Goal: Task Accomplishment & Management: Manage account settings

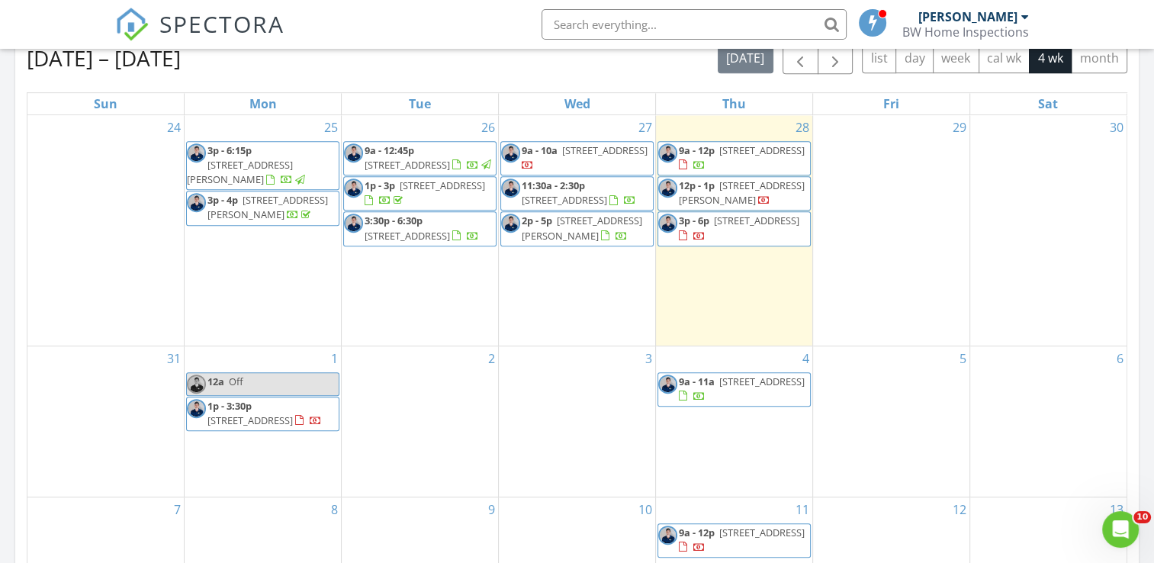
click at [562, 157] on span "688 Hawks Trace Dr, Jacksonville 32225" at bounding box center [604, 150] width 85 height 14
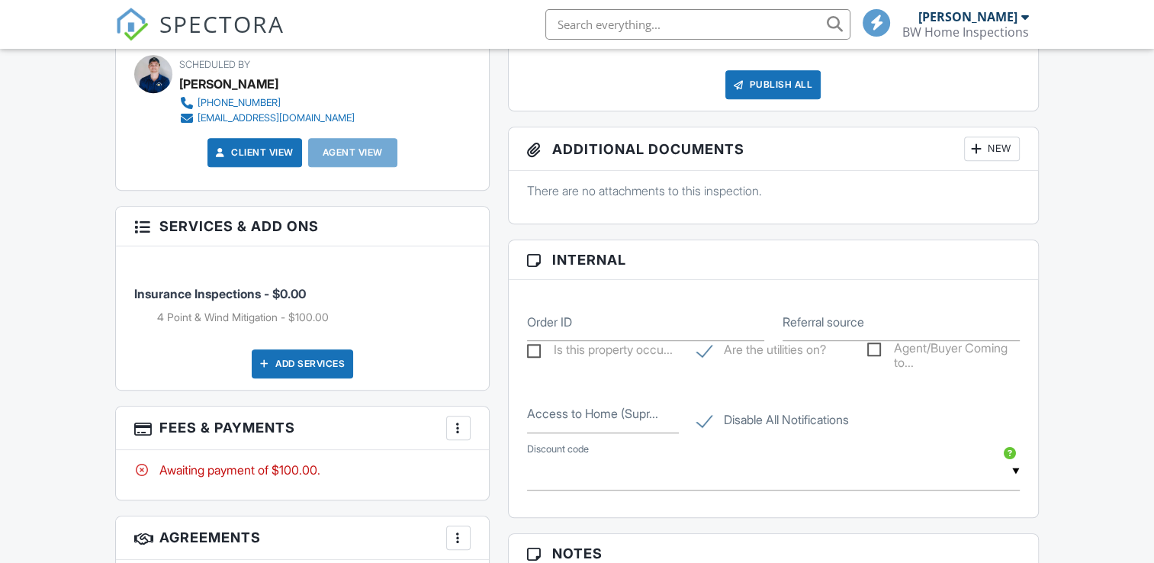
click at [464, 435] on div "More" at bounding box center [458, 428] width 24 height 24
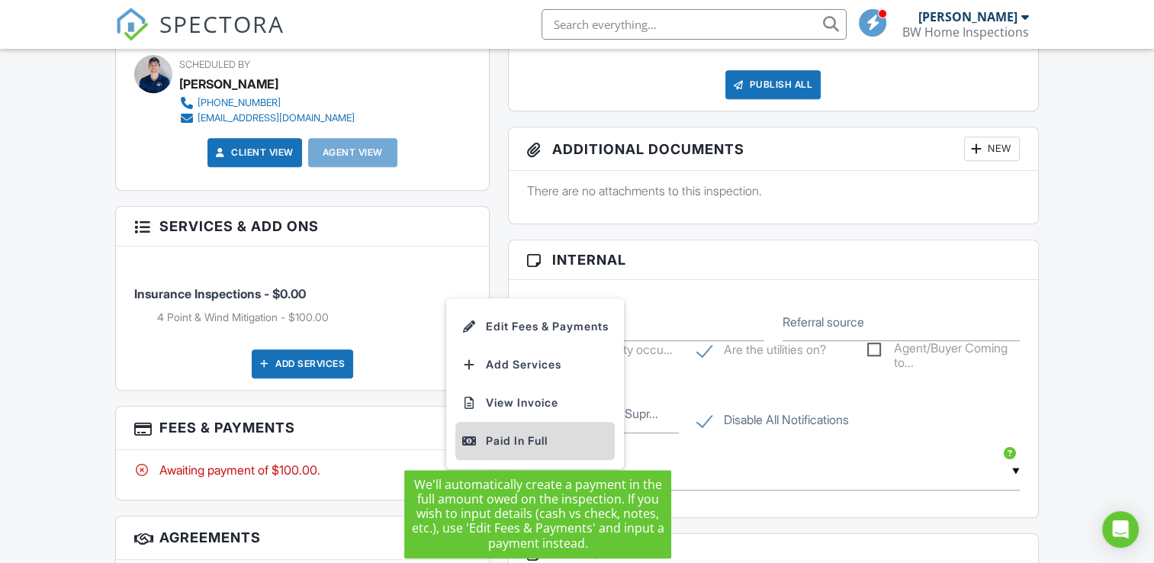
click at [512, 441] on div "Paid In Full" at bounding box center [534, 441] width 147 height 18
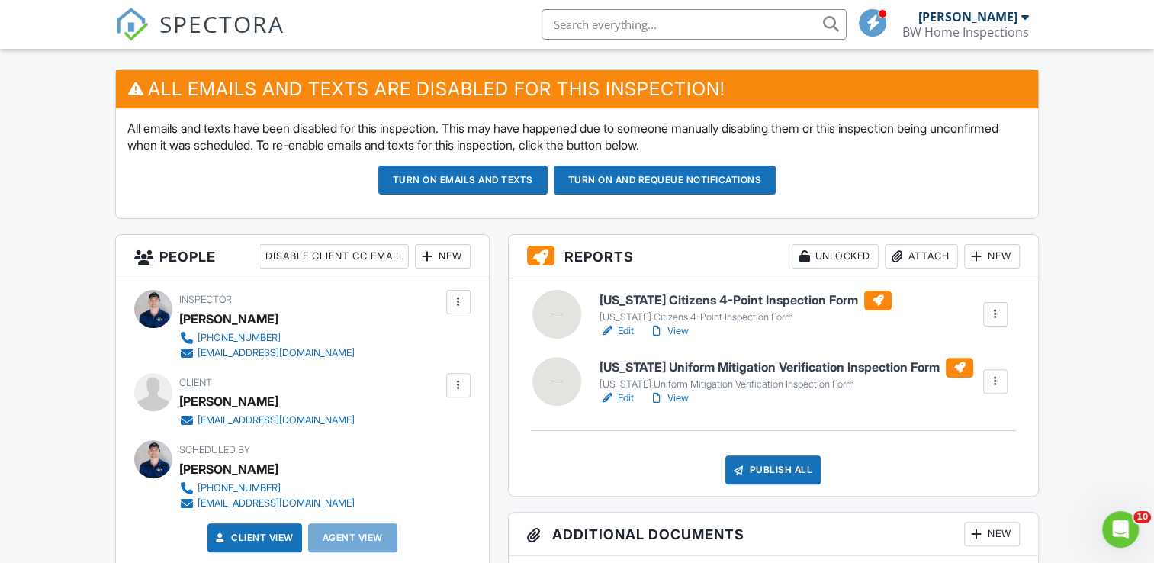
scroll to position [381, 0]
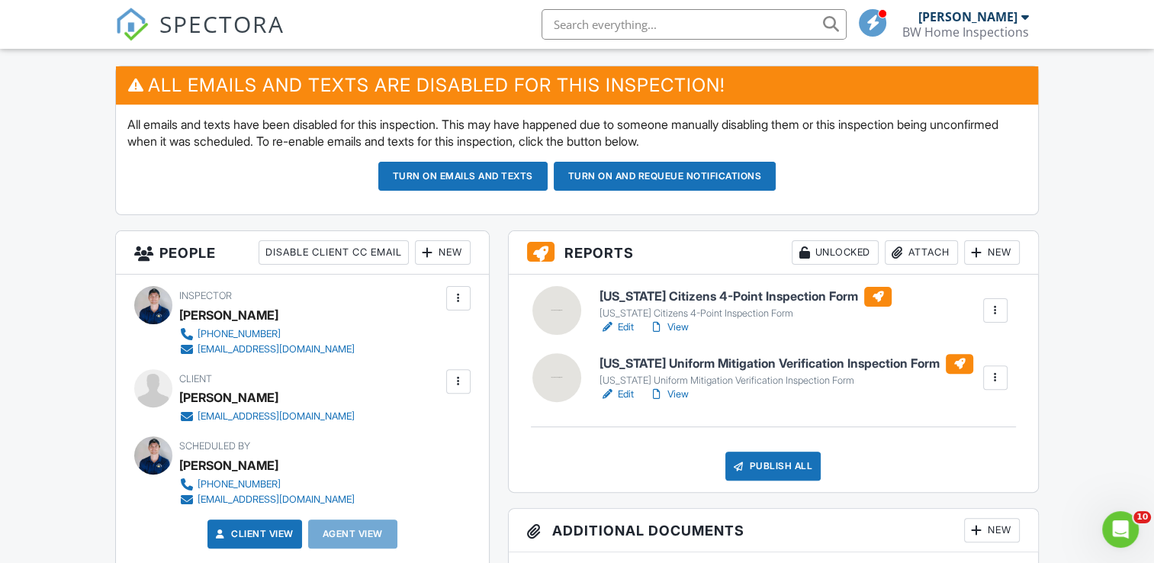
click at [619, 326] on link "Edit" at bounding box center [616, 326] width 34 height 15
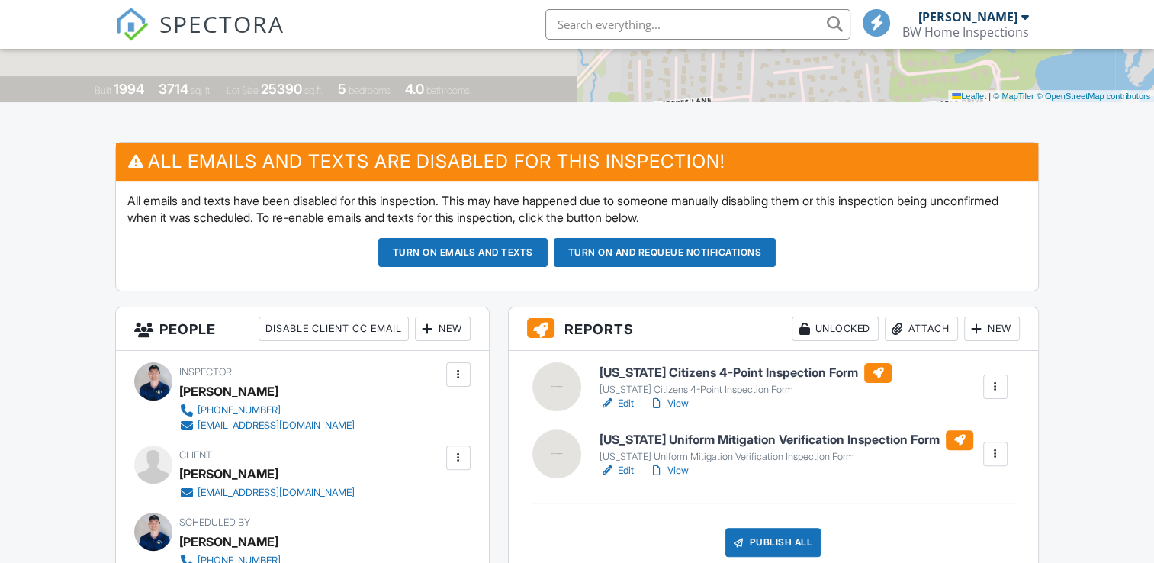
click at [494, 261] on button "Turn on emails and texts" at bounding box center [462, 252] width 169 height 29
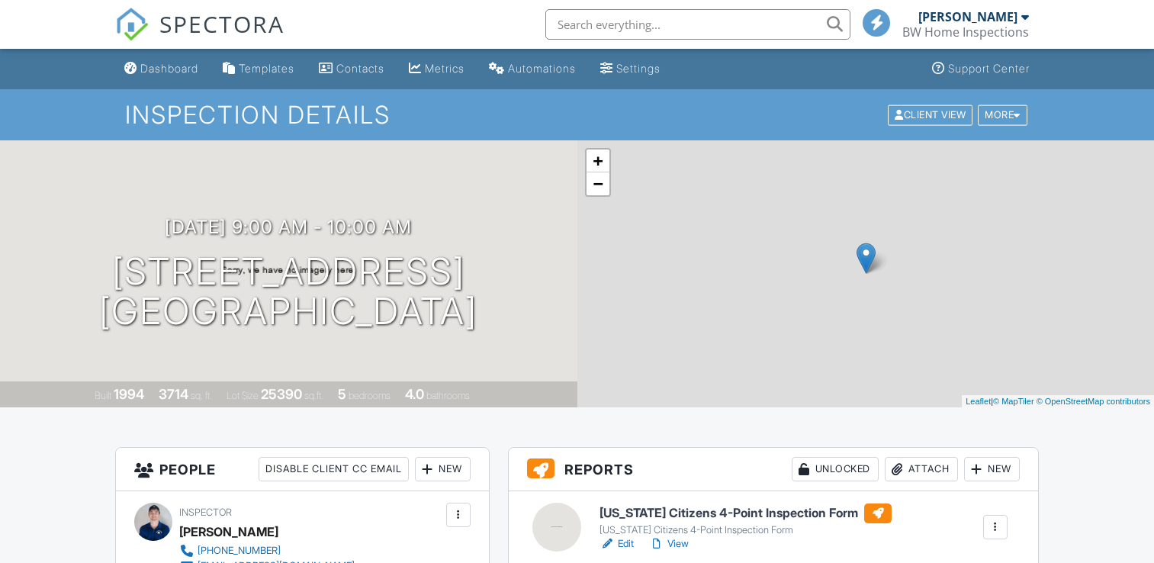
scroll to position [229, 0]
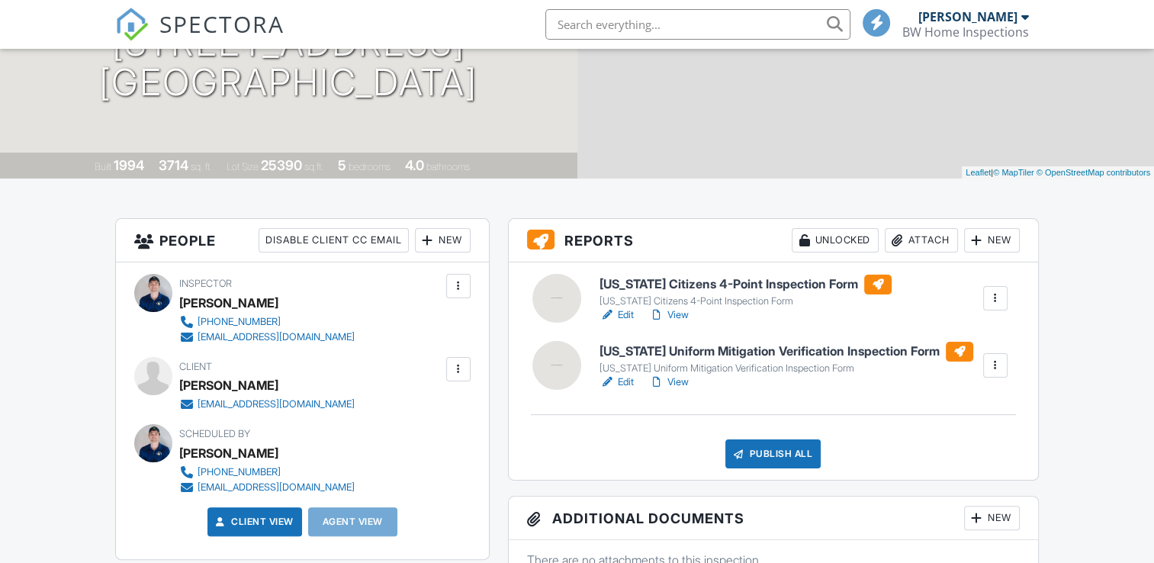
click at [680, 313] on link "View" at bounding box center [669, 314] width 40 height 15
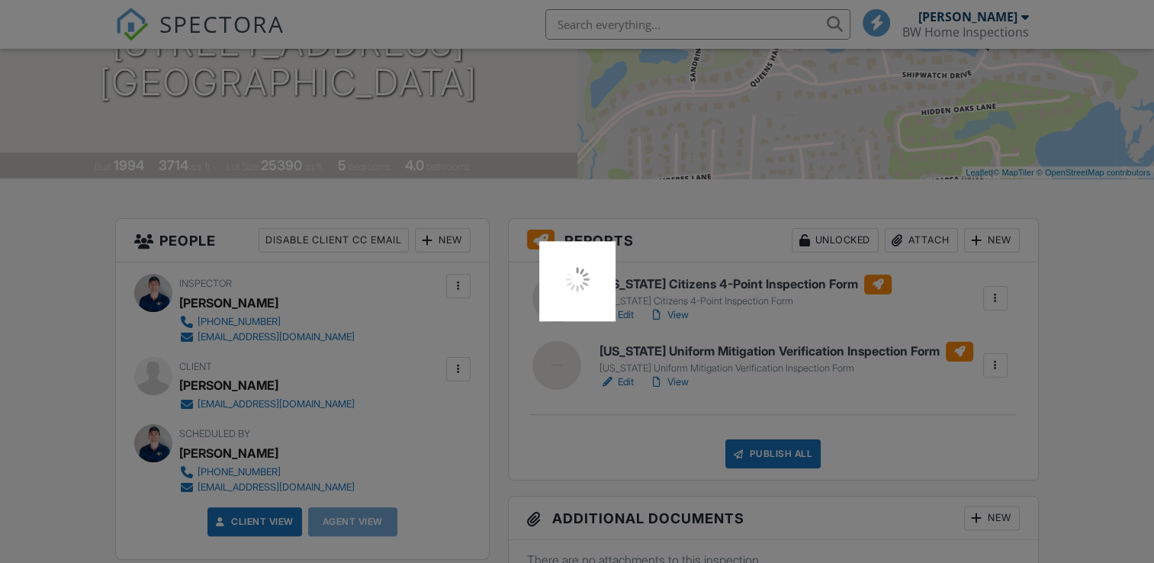
scroll to position [0, 0]
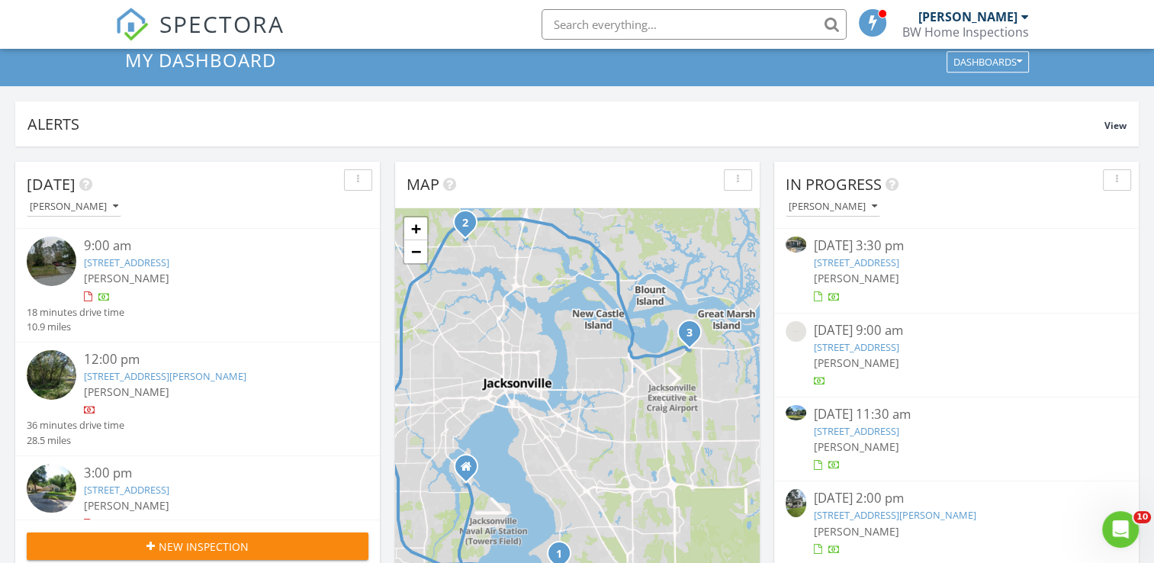
scroll to position [76, 0]
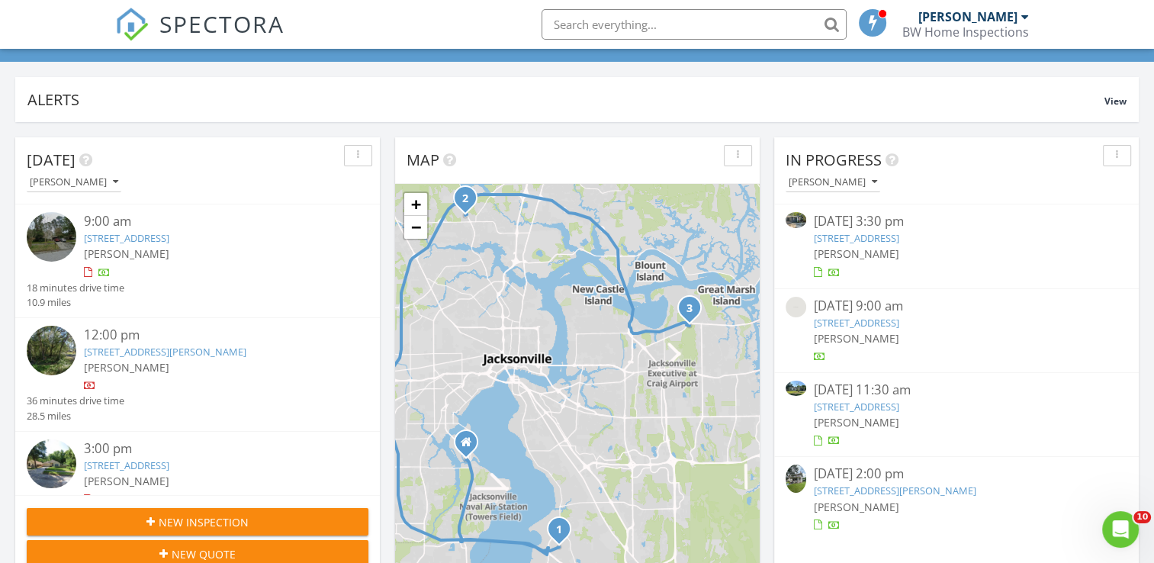
click at [844, 338] on span "[PERSON_NAME]" at bounding box center [855, 338] width 85 height 14
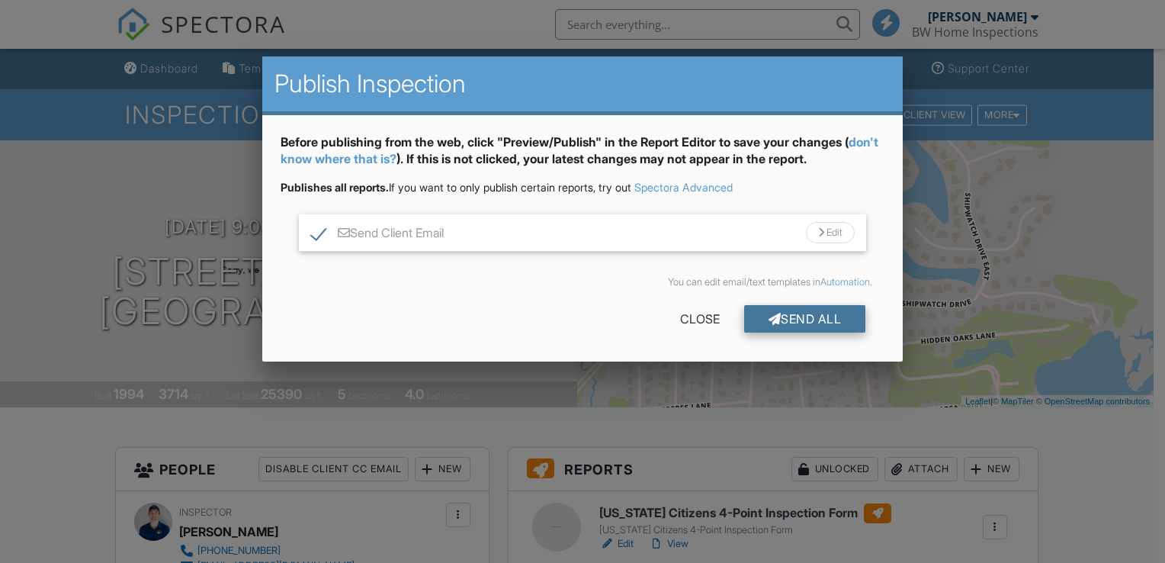
scroll to position [305, 0]
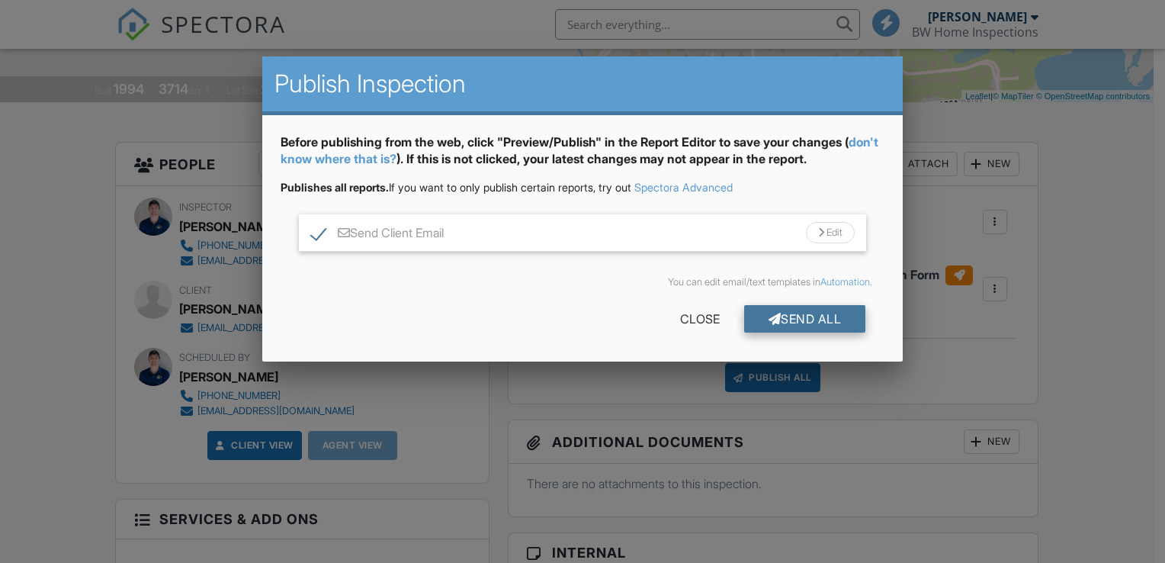
click at [769, 319] on div at bounding box center [775, 319] width 13 height 12
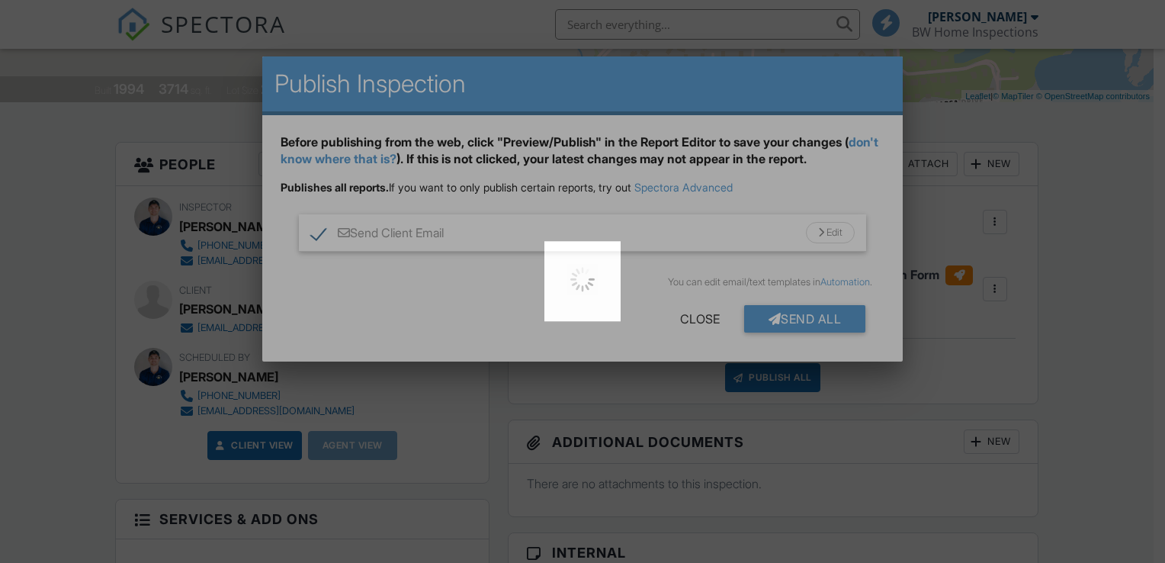
scroll to position [0, 0]
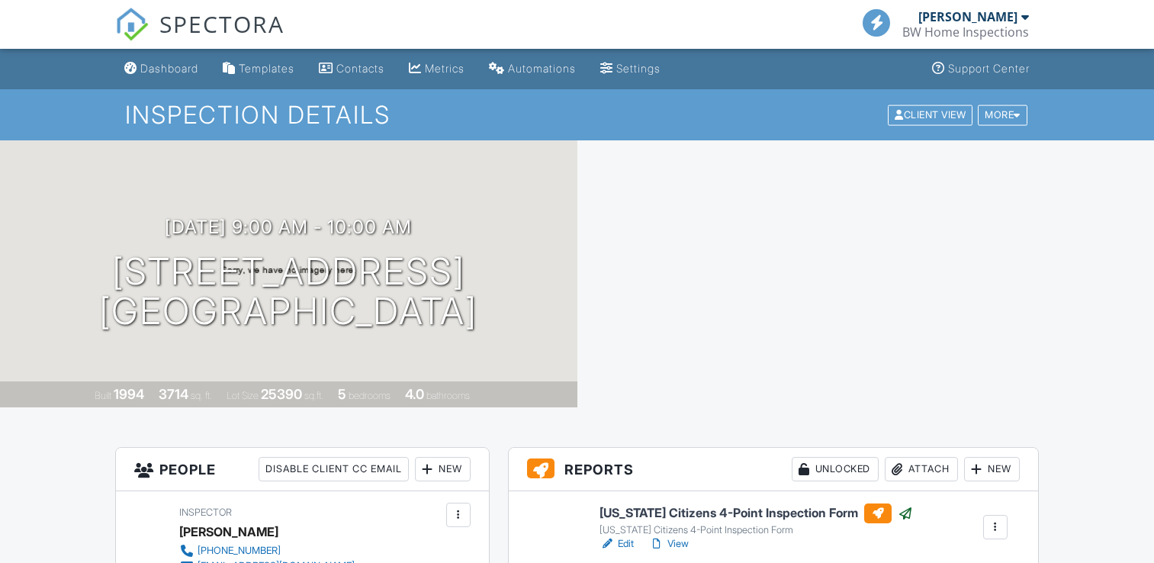
click at [173, 73] on div "Dashboard" at bounding box center [169, 68] width 58 height 13
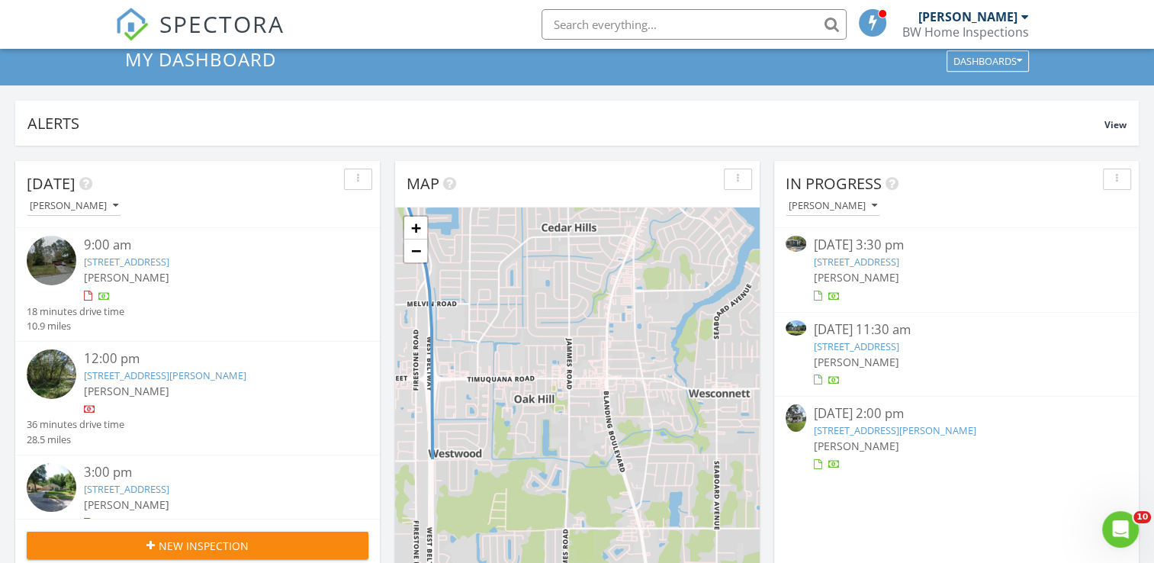
scroll to position [152, 0]
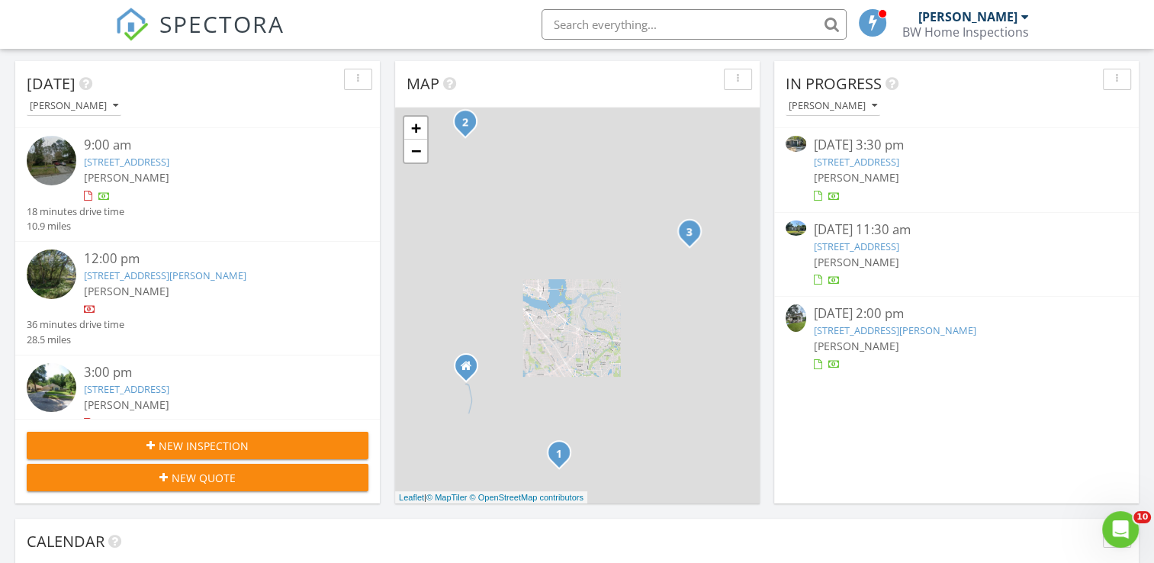
click at [864, 169] on div "[PERSON_NAME]" at bounding box center [955, 177] width 284 height 16
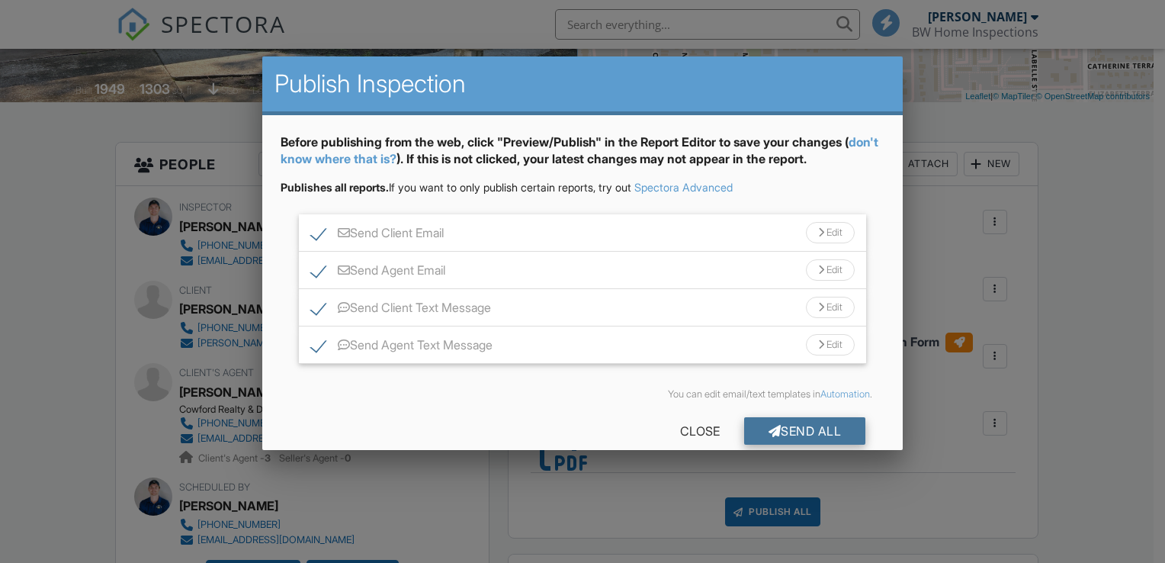
click at [748, 432] on div "Send All" at bounding box center [805, 430] width 122 height 27
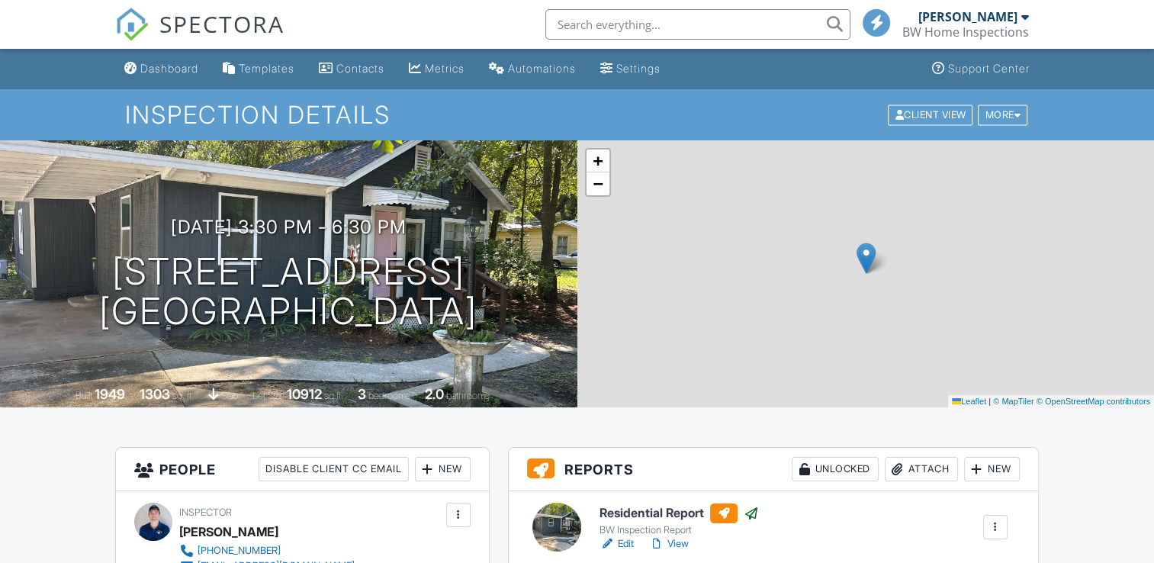
click at [193, 75] on div "Dashboard" at bounding box center [169, 68] width 58 height 13
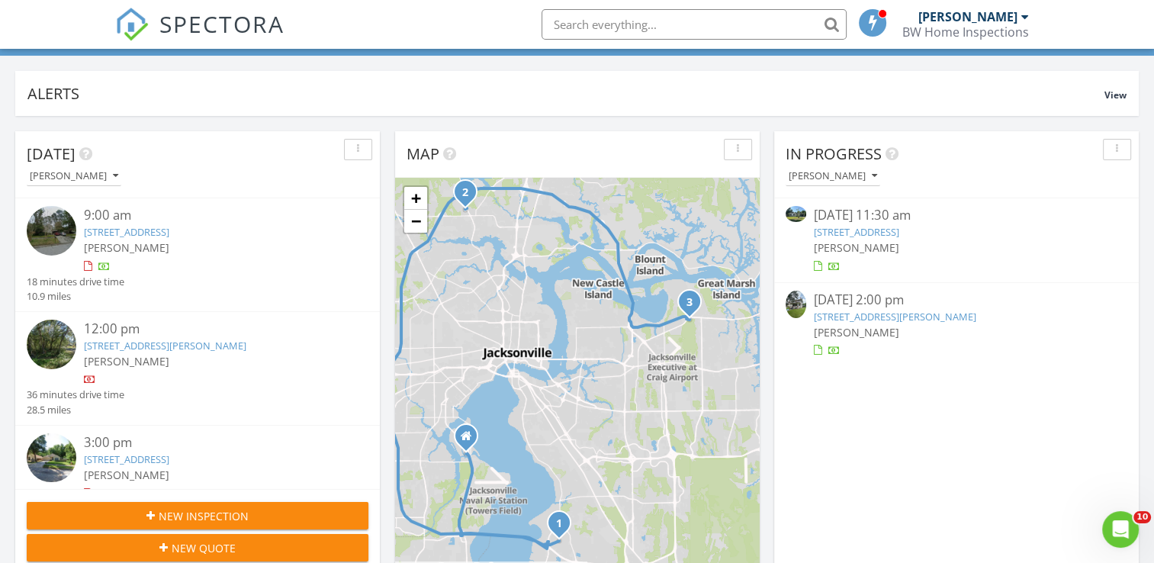
scroll to position [76, 0]
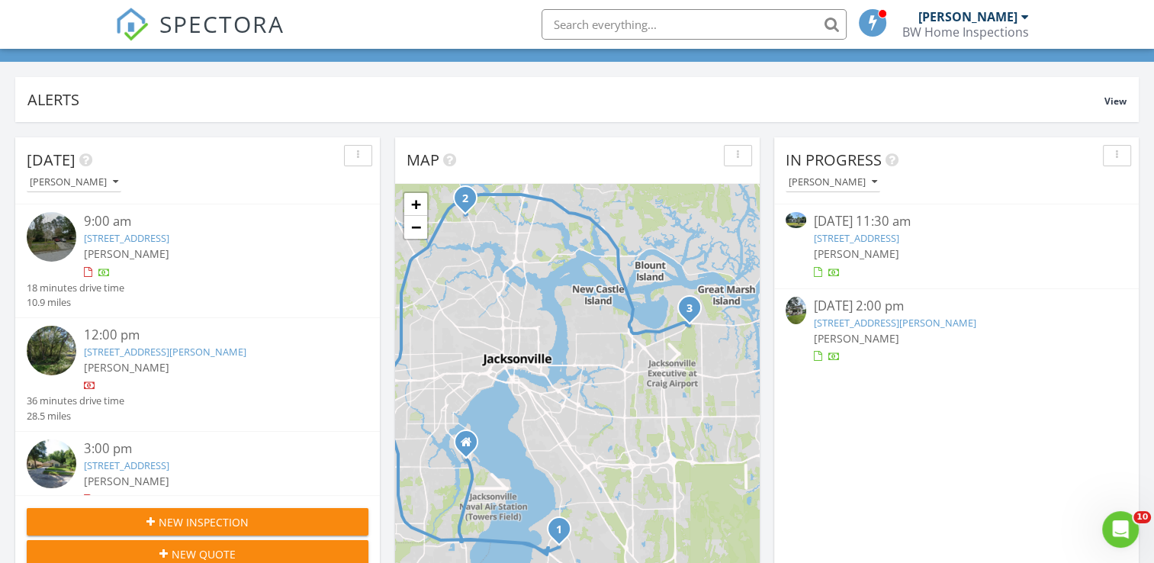
click at [863, 248] on span "[PERSON_NAME]" at bounding box center [855, 253] width 85 height 14
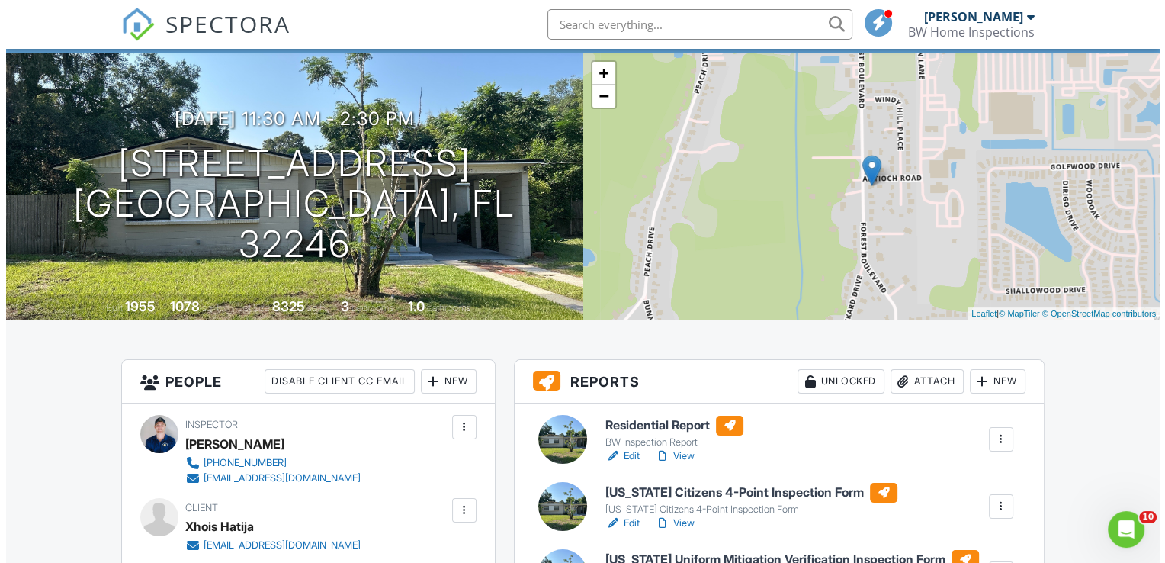
scroll to position [152, 0]
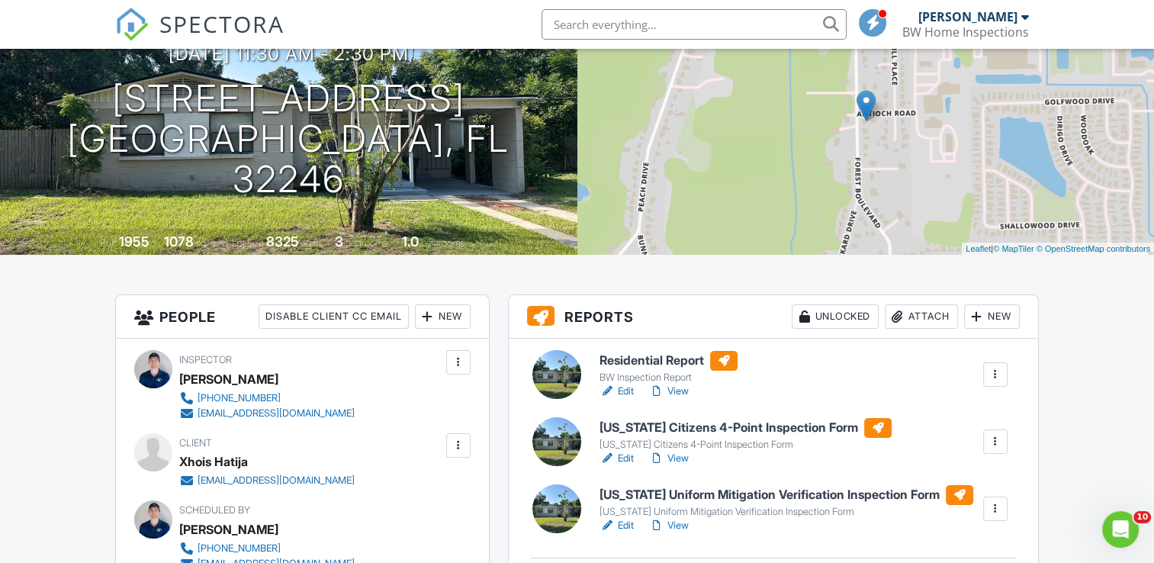
click at [931, 311] on div "Attach" at bounding box center [920, 316] width 73 height 24
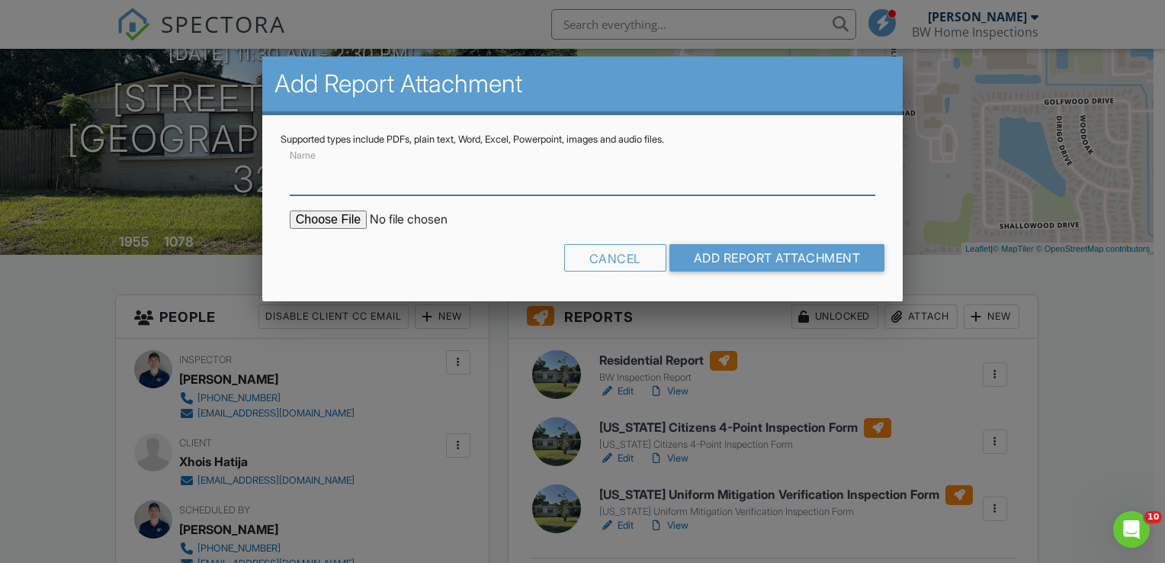
click at [381, 180] on input "Name" at bounding box center [583, 176] width 586 height 37
type input "WDO Inspection"
click at [349, 217] on input "file" at bounding box center [419, 219] width 259 height 18
type input "C:\fakepath\document-10861.pdf"
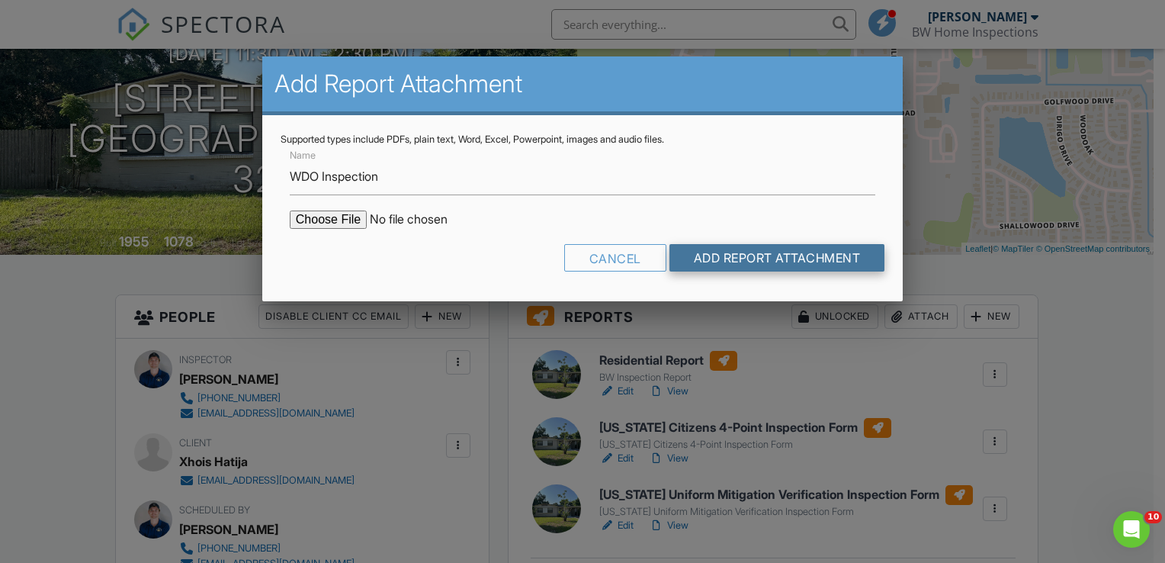
click at [724, 255] on input "Add Report Attachment" at bounding box center [777, 257] width 216 height 27
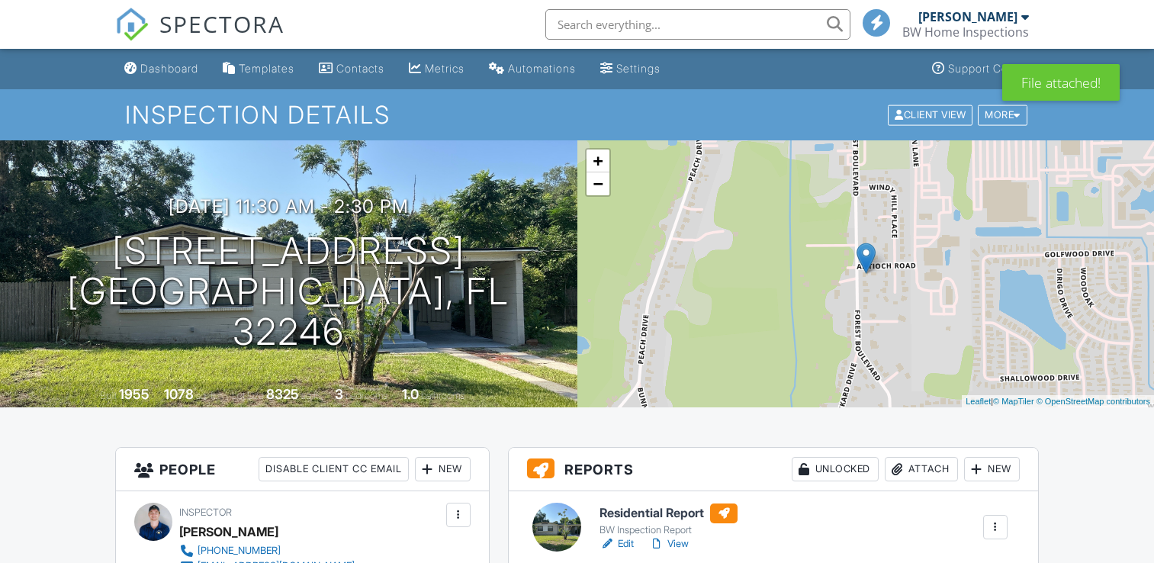
drag, startPoint x: 0, startPoint y: 0, endPoint x: 624, endPoint y: 306, distance: 694.9
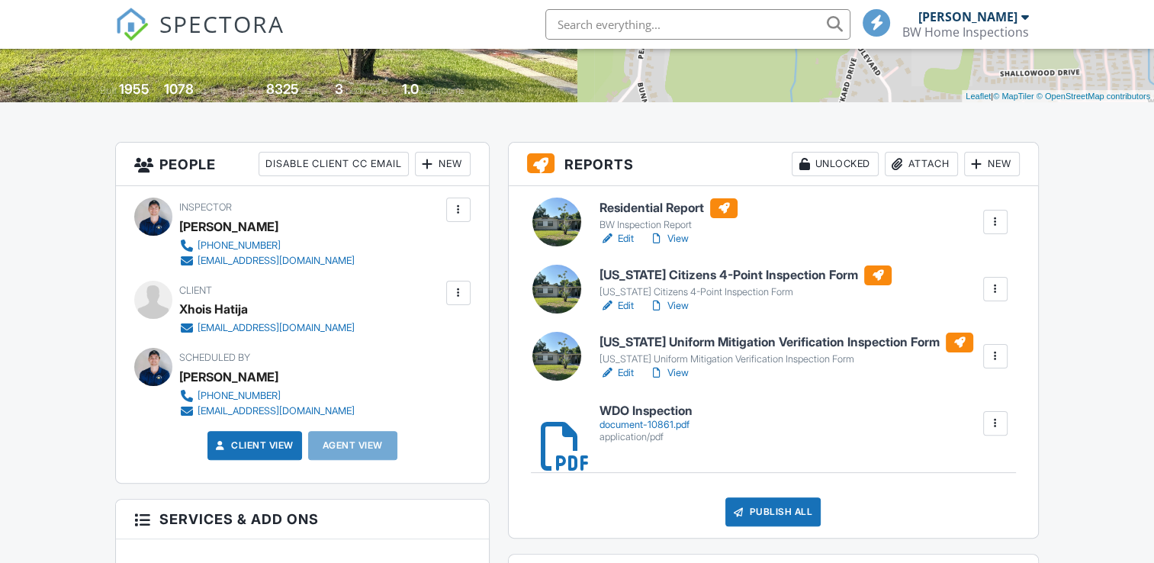
click at [628, 374] on link "Edit" at bounding box center [616, 372] width 34 height 15
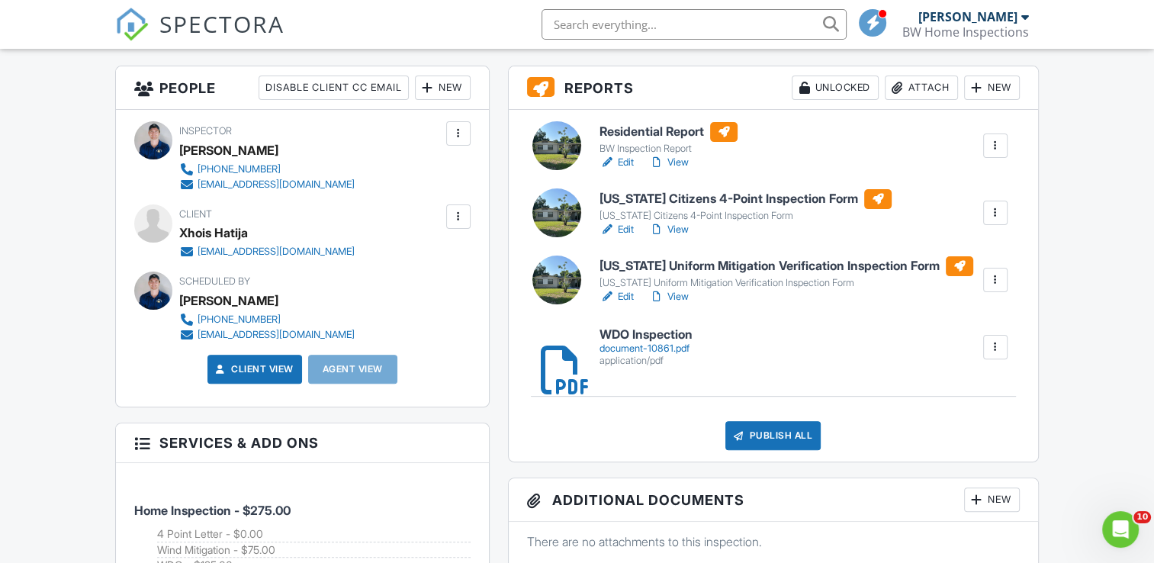
click at [619, 157] on link "Edit" at bounding box center [616, 162] width 34 height 15
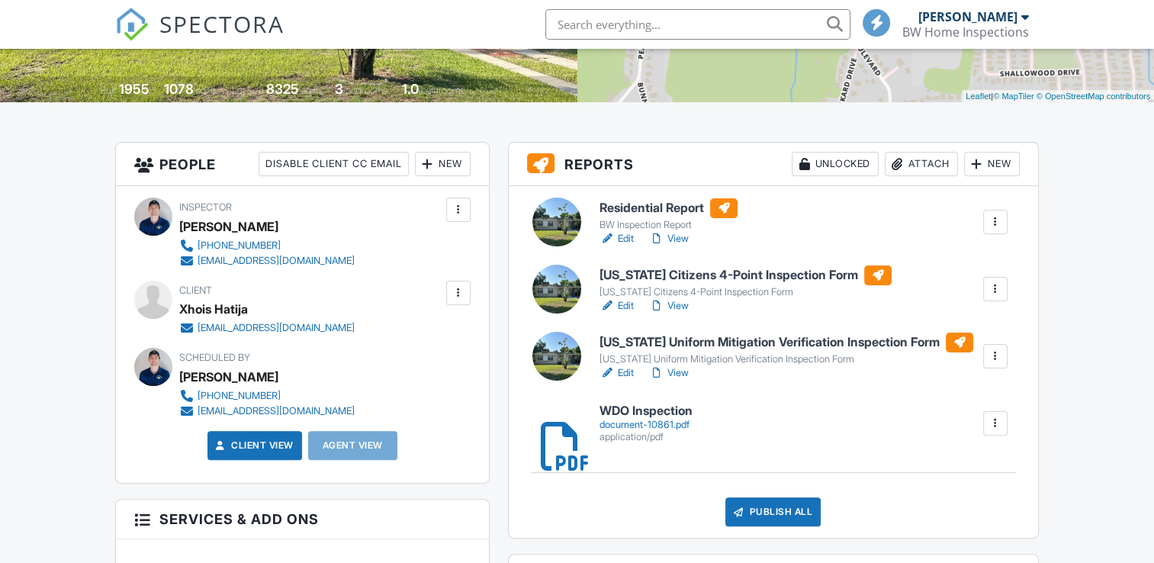
scroll to position [305, 0]
click at [443, 171] on div "New" at bounding box center [443, 164] width 56 height 24
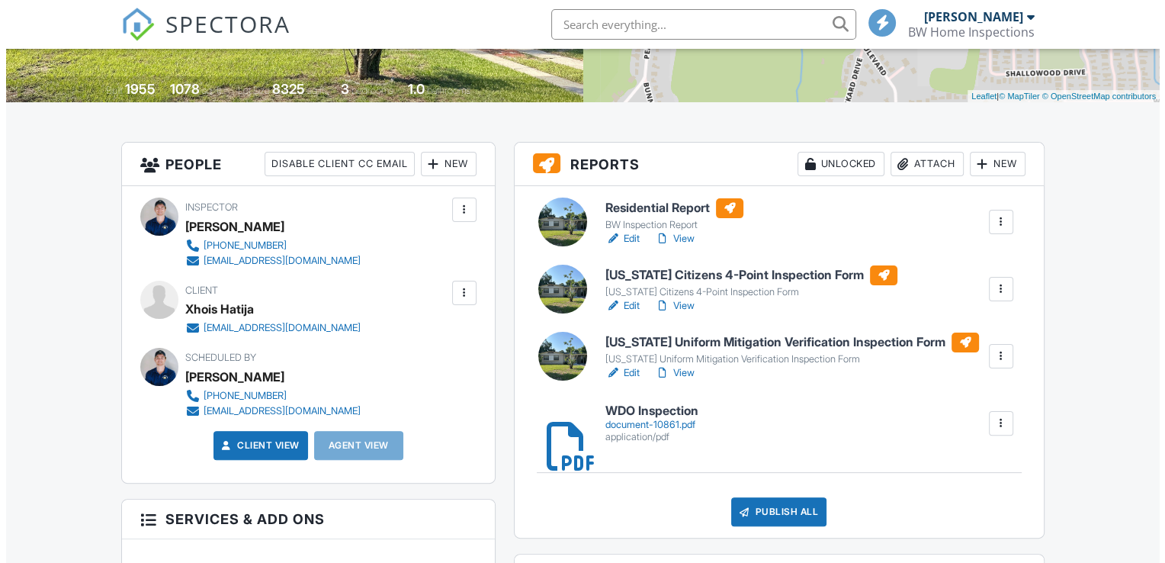
scroll to position [0, 0]
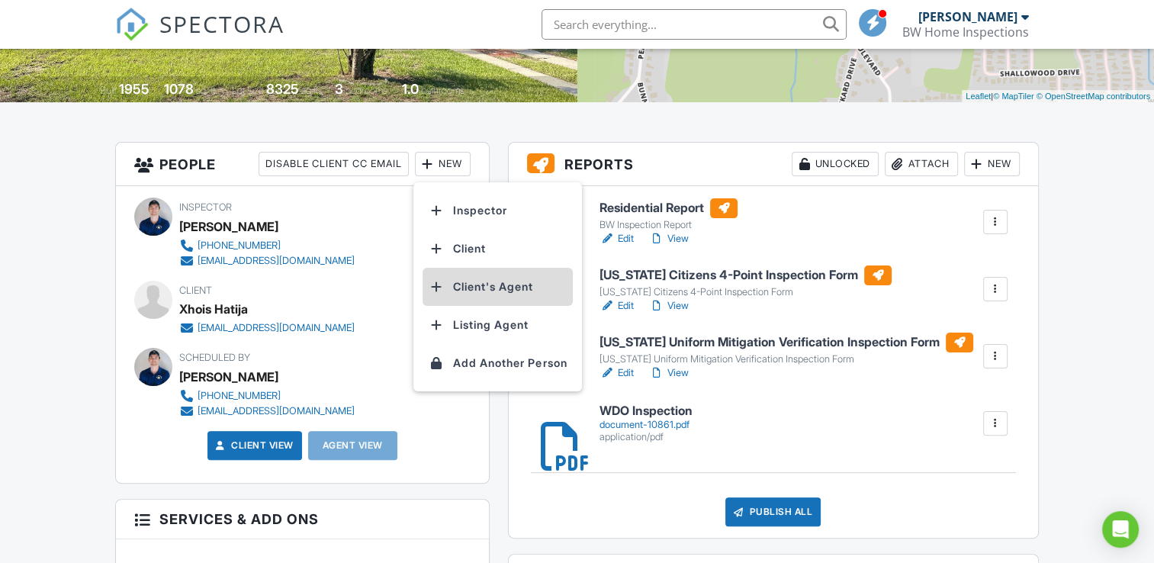
click at [485, 294] on li "Client's Agent" at bounding box center [497, 287] width 150 height 38
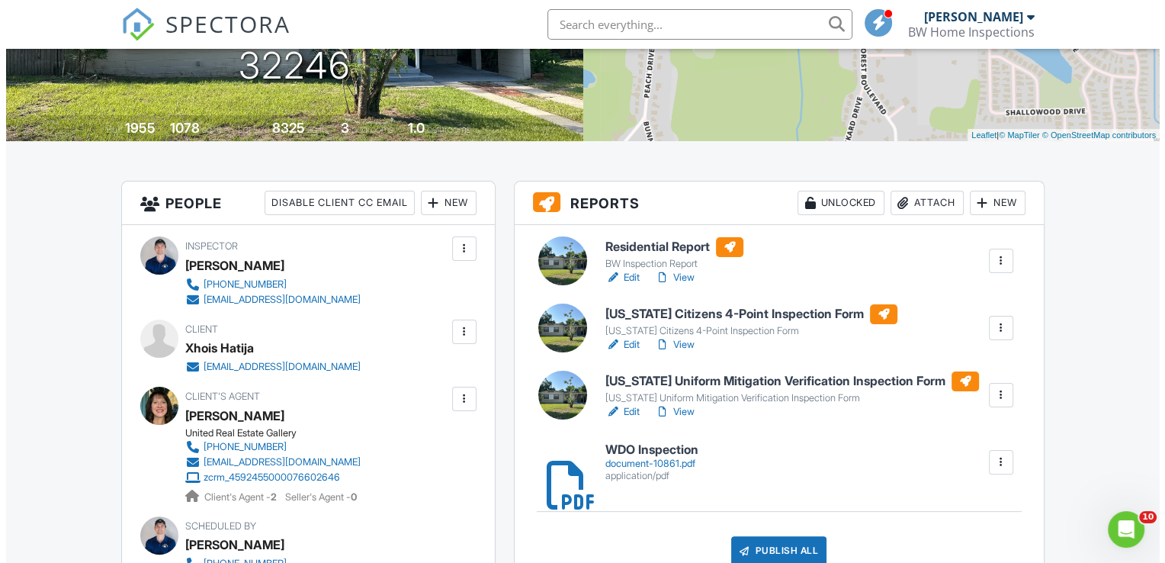
scroll to position [495, 0]
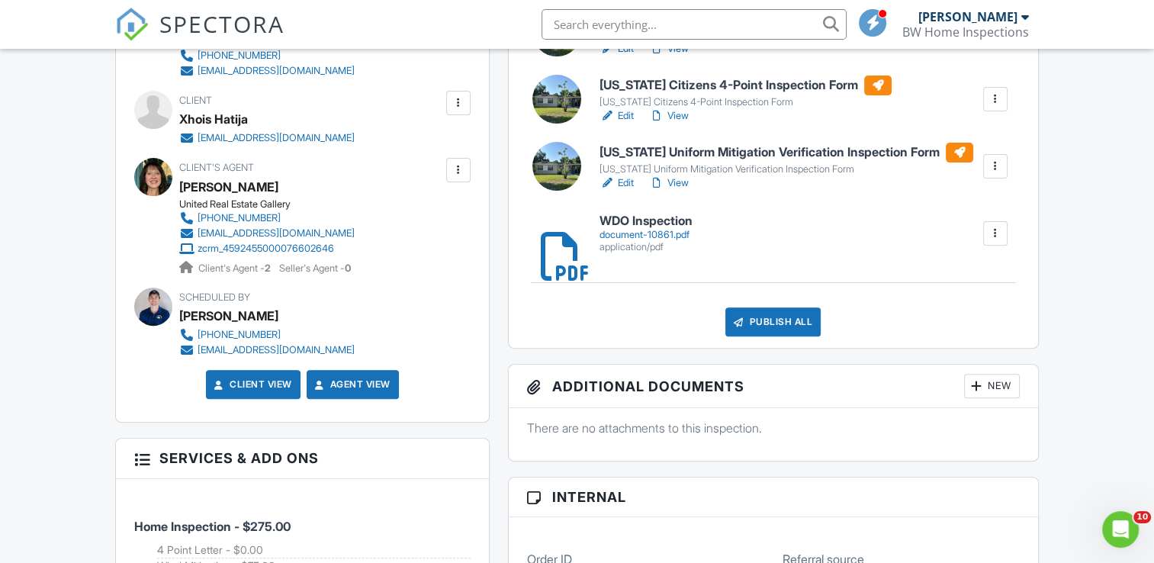
click at [775, 326] on div "Publish All" at bounding box center [772, 321] width 95 height 29
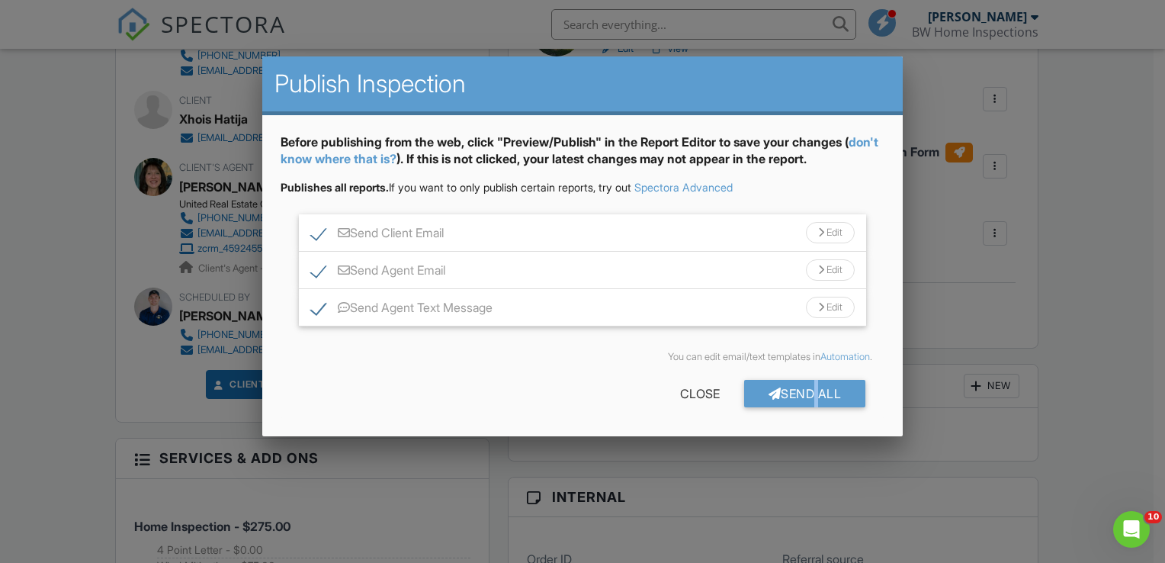
drag, startPoint x: 775, startPoint y: 326, endPoint x: 809, endPoint y: 396, distance: 78.1
click at [805, 393] on div "Send All" at bounding box center [805, 393] width 122 height 27
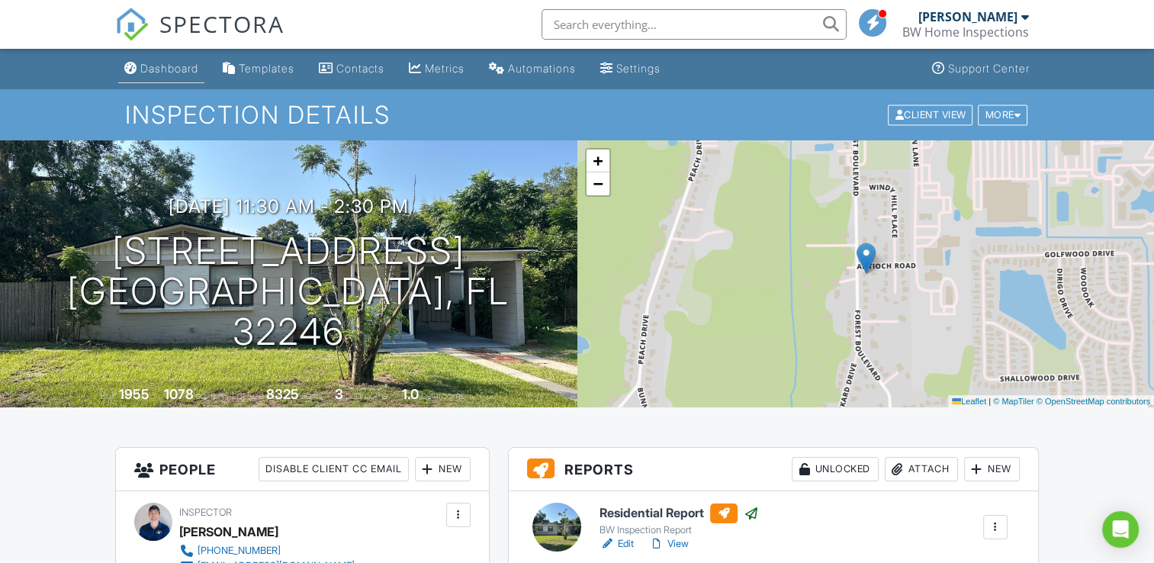
click at [178, 69] on div "Dashboard" at bounding box center [169, 68] width 58 height 13
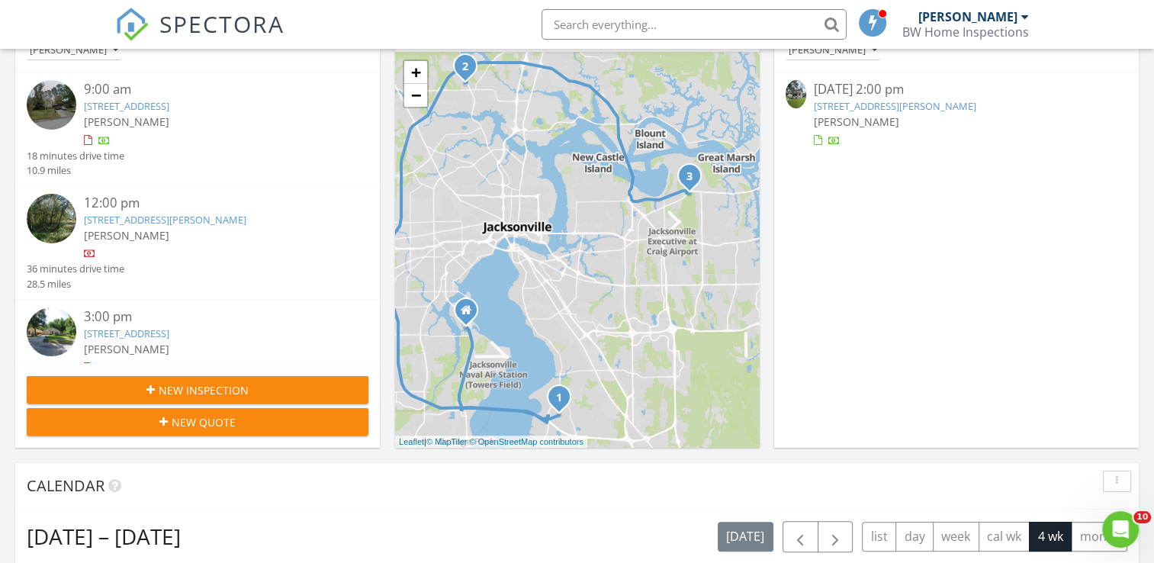
scroll to position [76, 0]
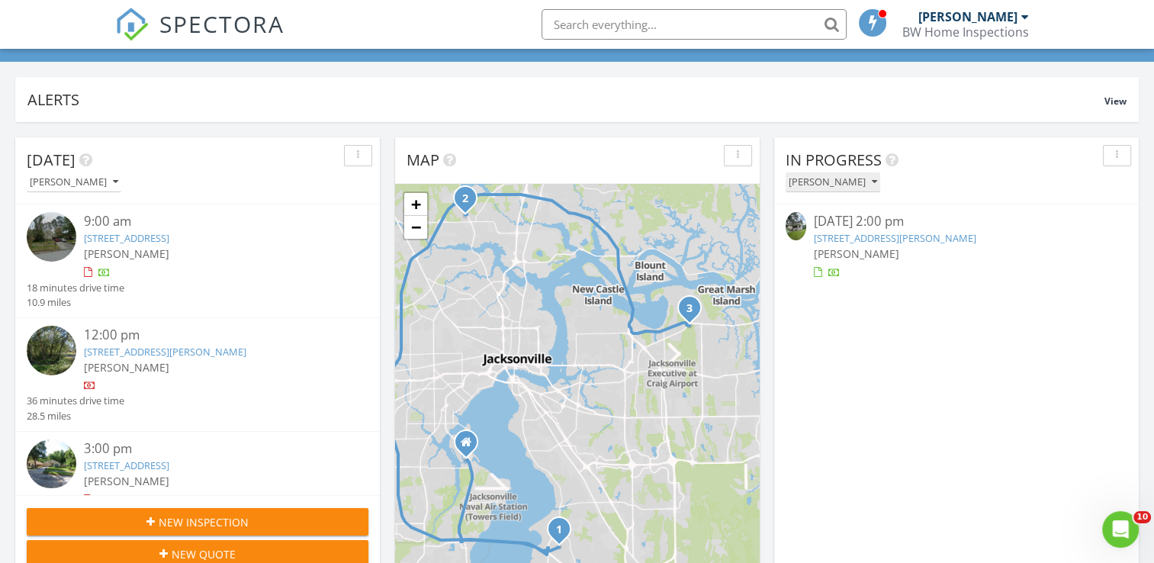
click at [868, 186] on div "[PERSON_NAME]" at bounding box center [832, 182] width 88 height 11
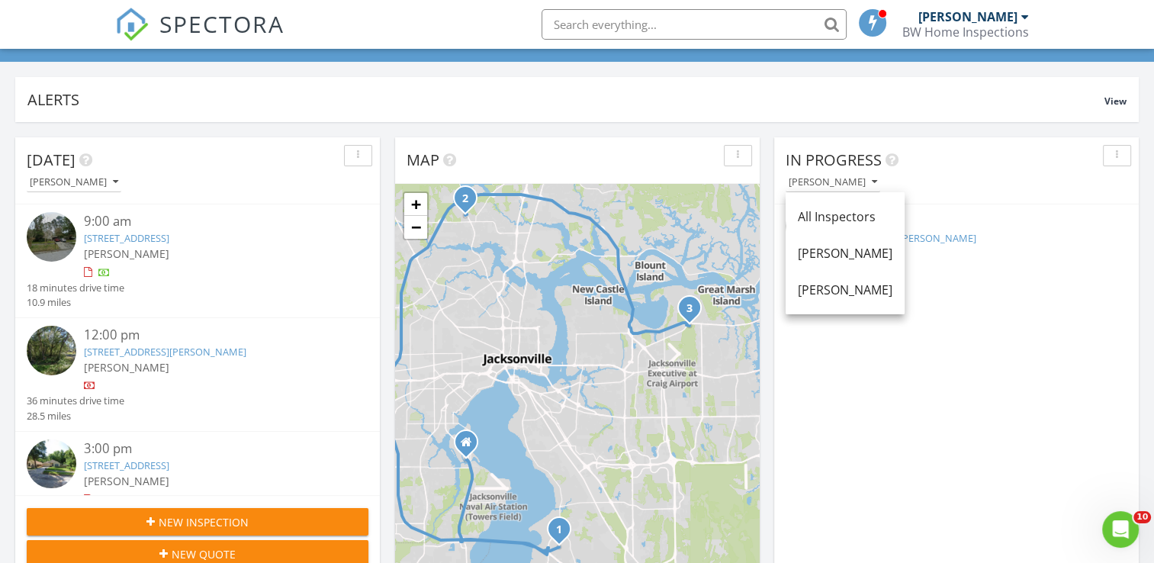
click at [862, 227] on link "All Inspectors" at bounding box center [844, 216] width 119 height 37
click at [849, 237] on link "2143 Myra St, Jacksonville, FL 32204" at bounding box center [894, 238] width 162 height 14
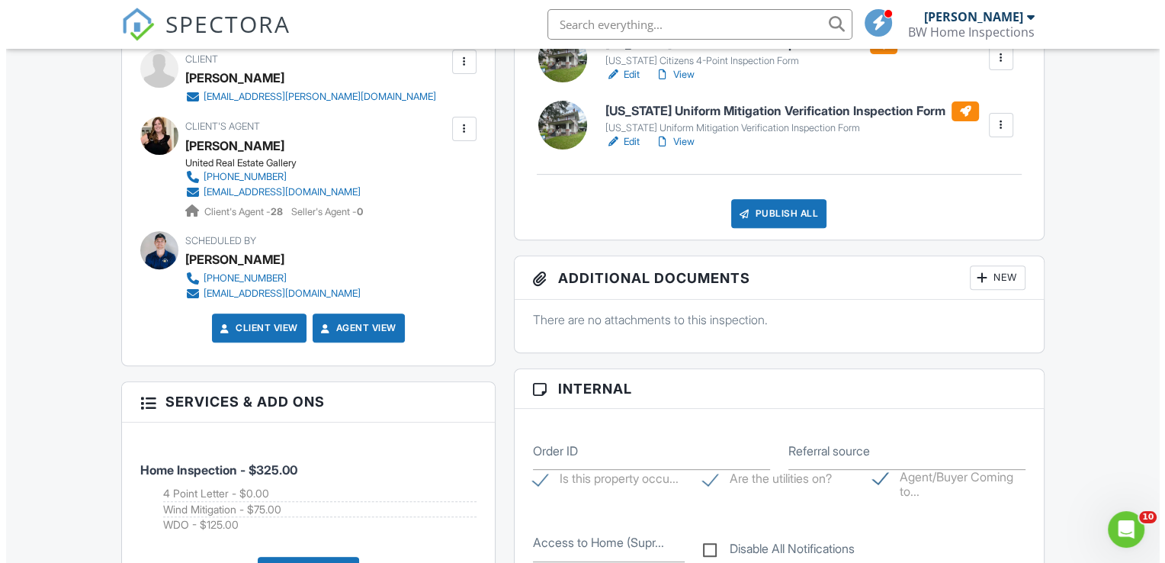
scroll to position [381, 0]
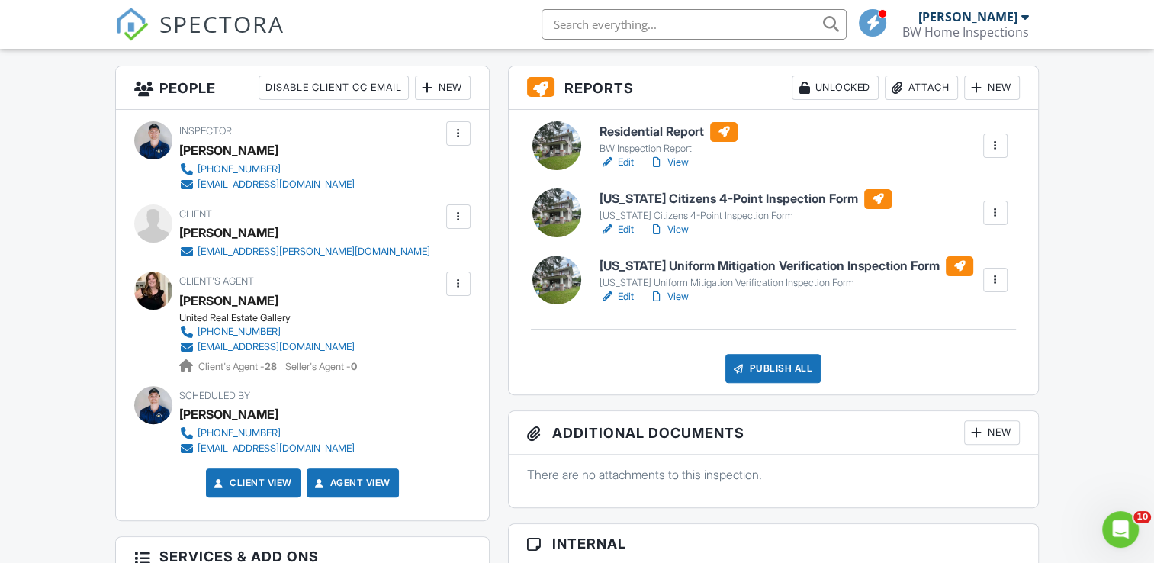
click at [924, 88] on div "Attach" at bounding box center [920, 87] width 73 height 24
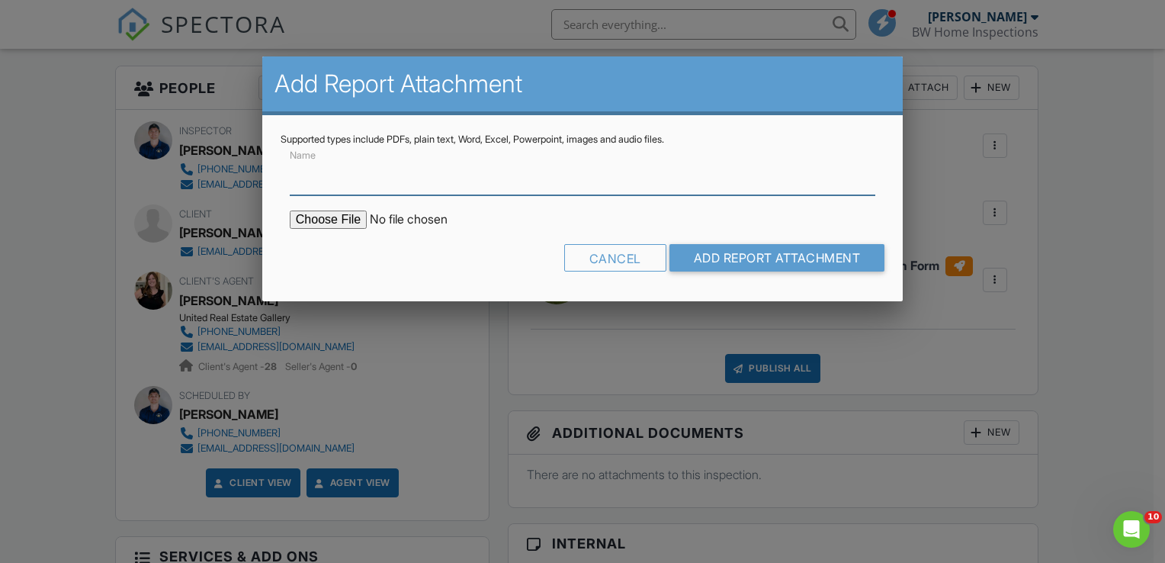
click at [322, 187] on input "Name" at bounding box center [583, 176] width 586 height 37
type input "WDO Inspection"
click at [335, 221] on input "file" at bounding box center [419, 219] width 259 height 18
type input "C:\fakepath\document-10862.pdf"
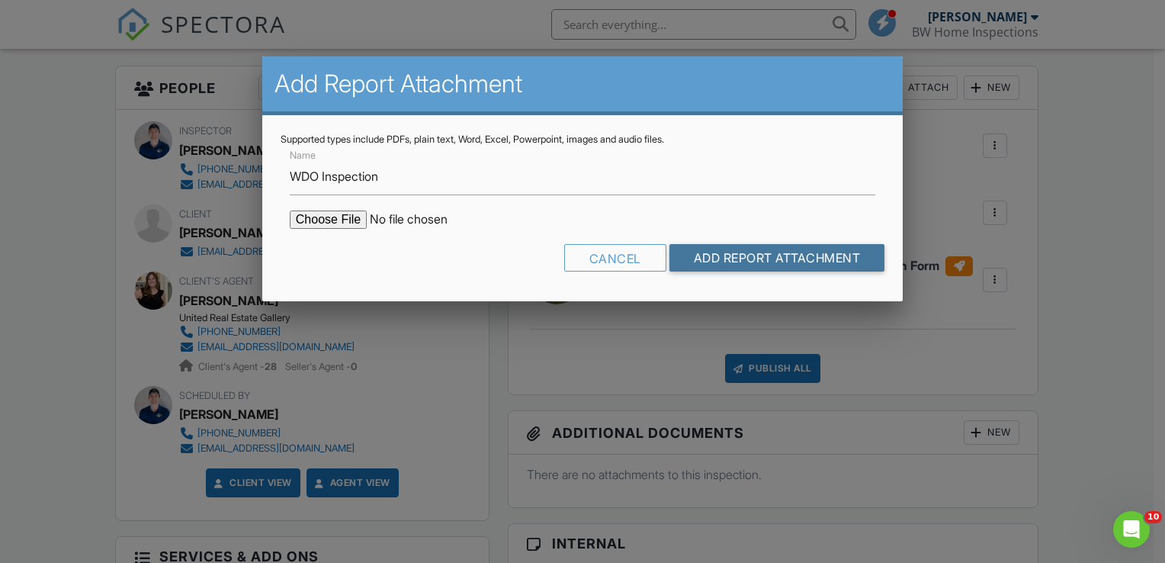
click at [799, 250] on input "Add Report Attachment" at bounding box center [777, 257] width 216 height 27
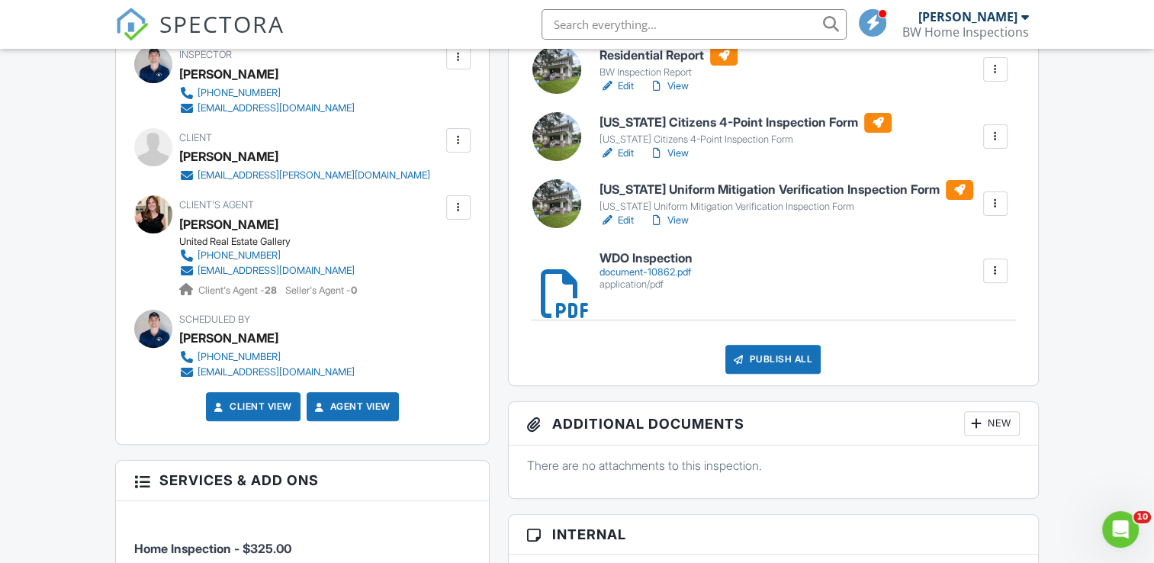
scroll to position [305, 0]
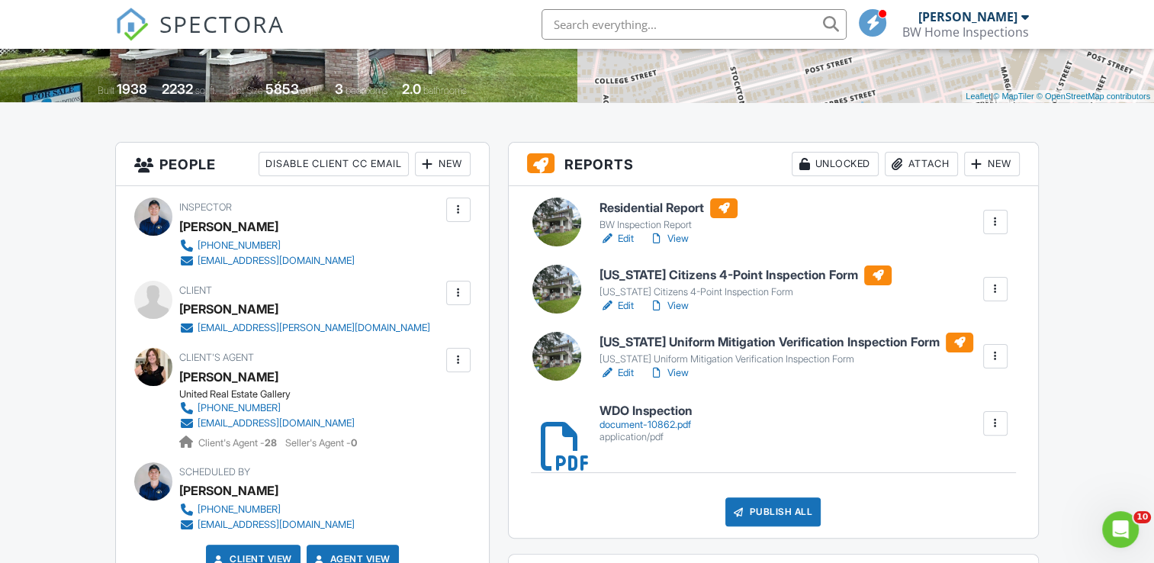
click at [619, 309] on link "Edit" at bounding box center [616, 305] width 34 height 15
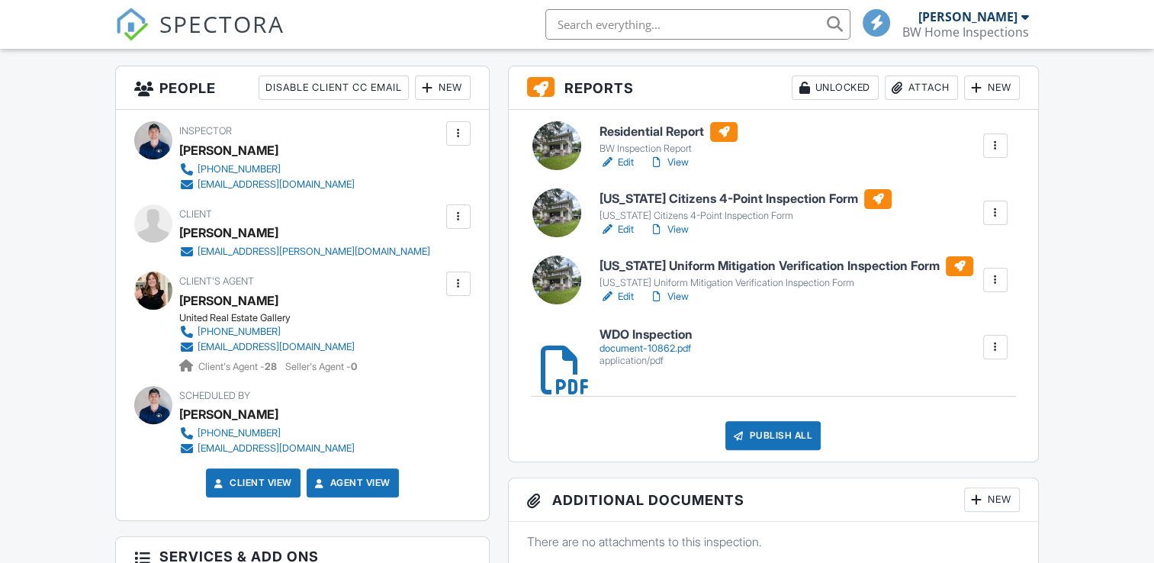
click at [625, 163] on link "Edit" at bounding box center [616, 162] width 34 height 15
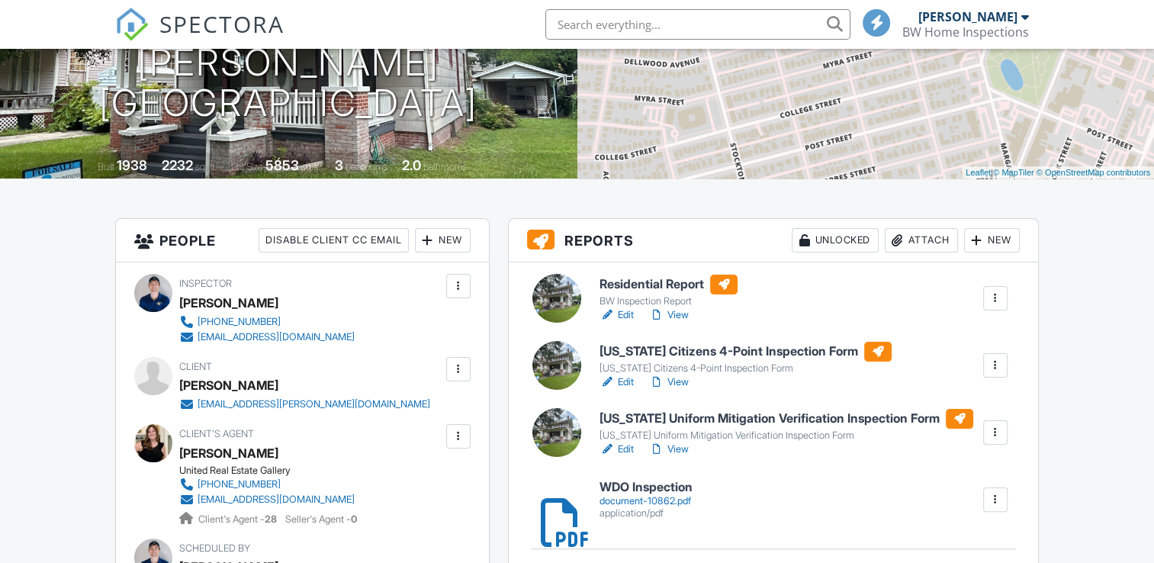
scroll to position [229, 0]
click at [683, 314] on link "View" at bounding box center [669, 314] width 40 height 15
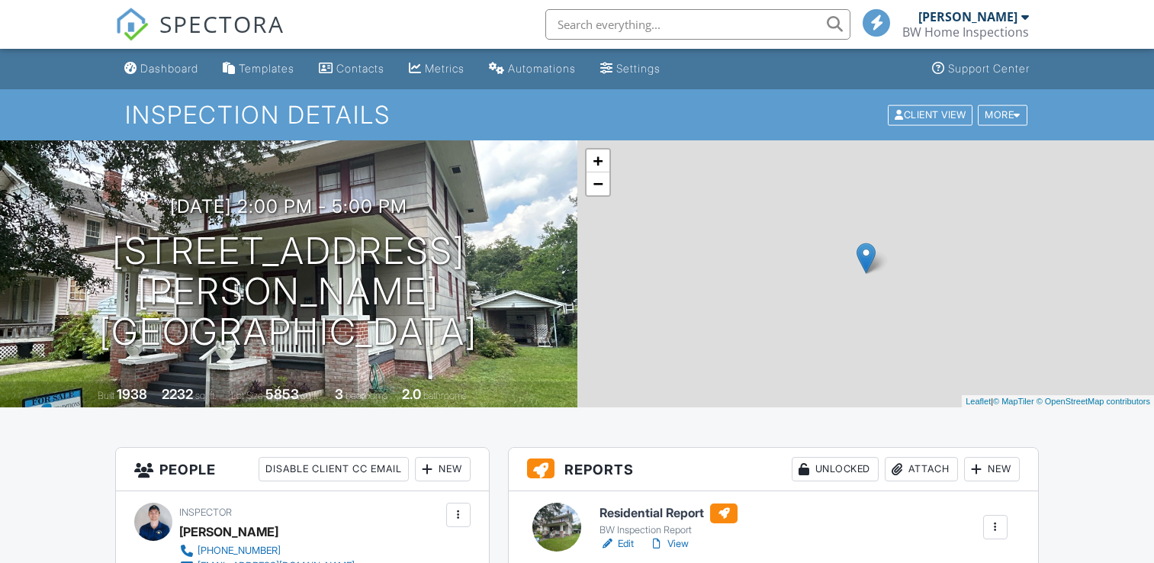
scroll to position [305, 0]
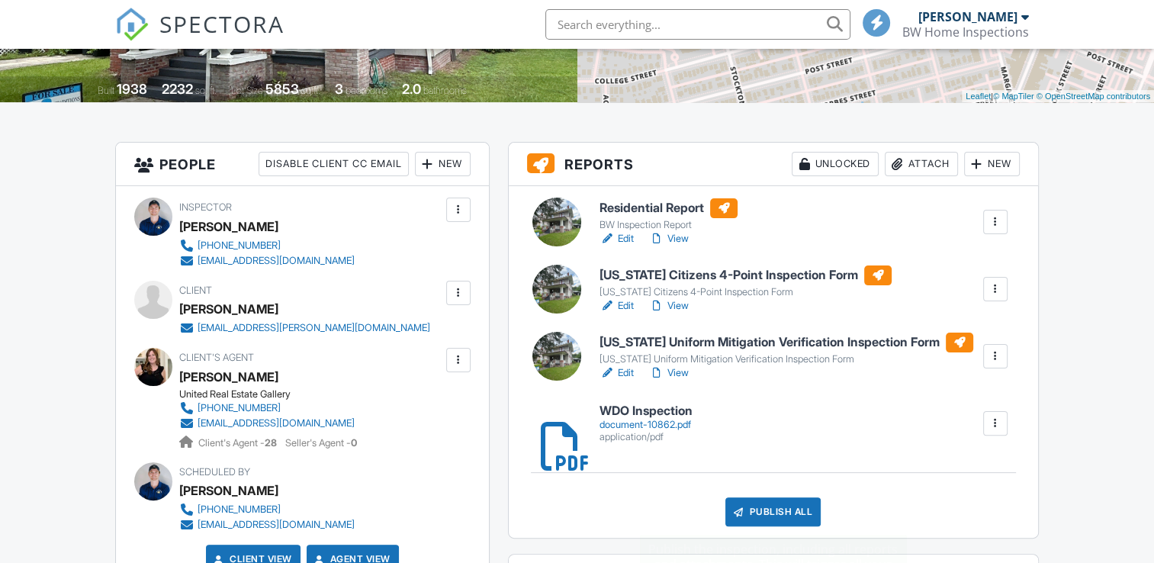
click at [769, 512] on div "Publish All" at bounding box center [772, 511] width 95 height 29
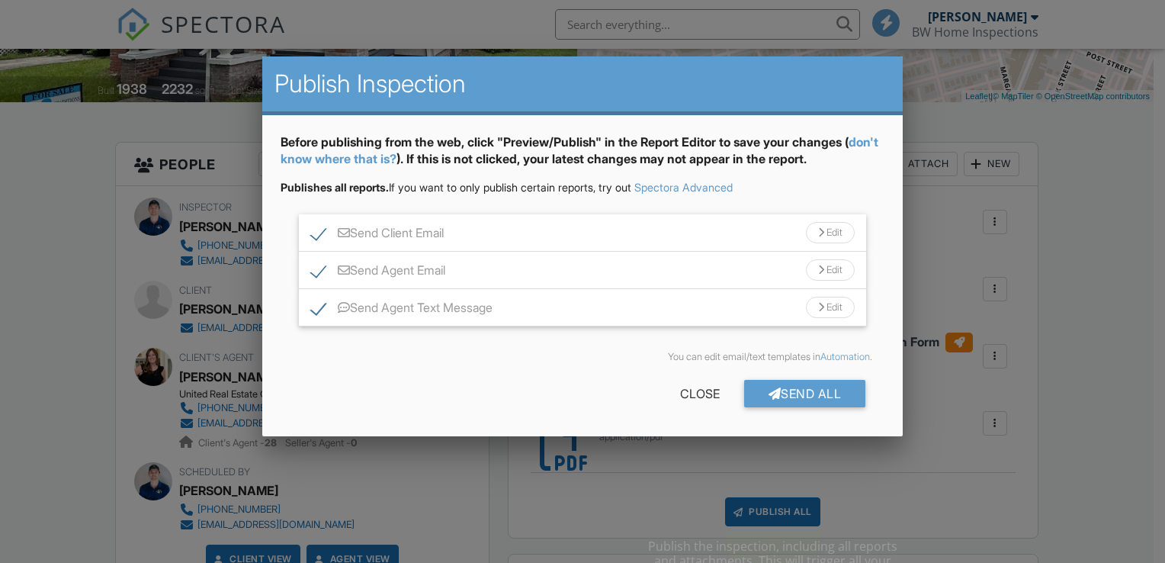
scroll to position [0, 0]
click at [804, 387] on div "Send All" at bounding box center [805, 393] width 122 height 27
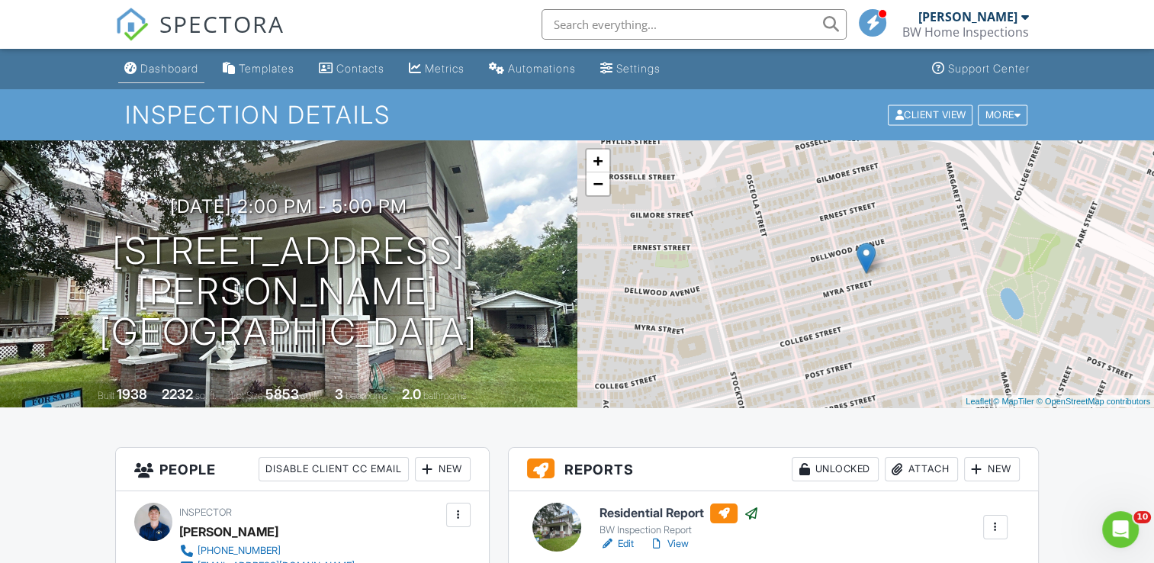
click at [164, 74] on div "Dashboard" at bounding box center [169, 68] width 58 height 13
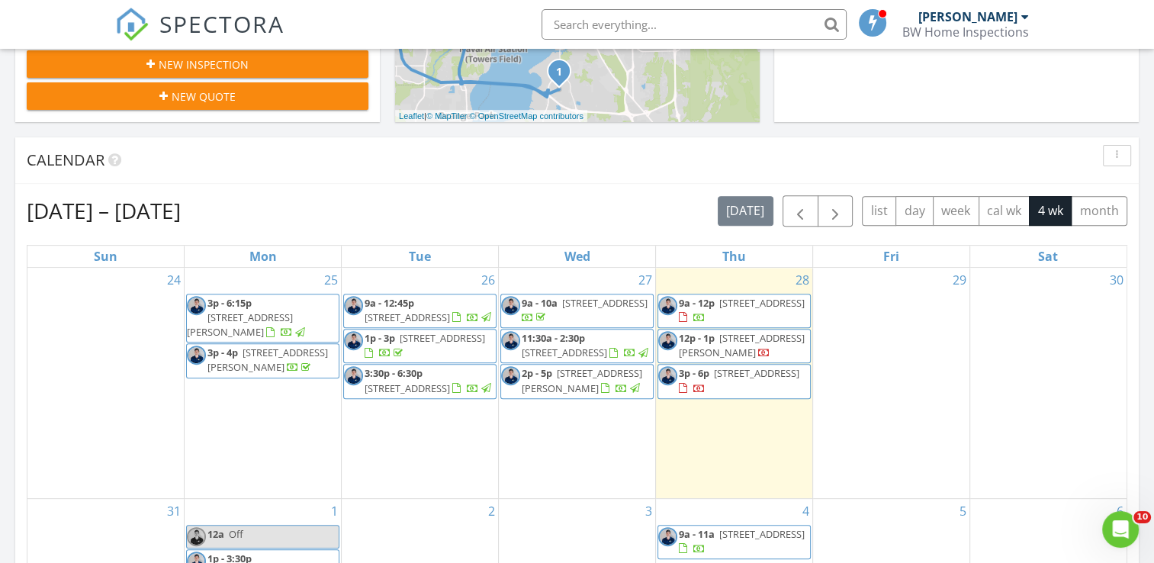
scroll to position [762, 0]
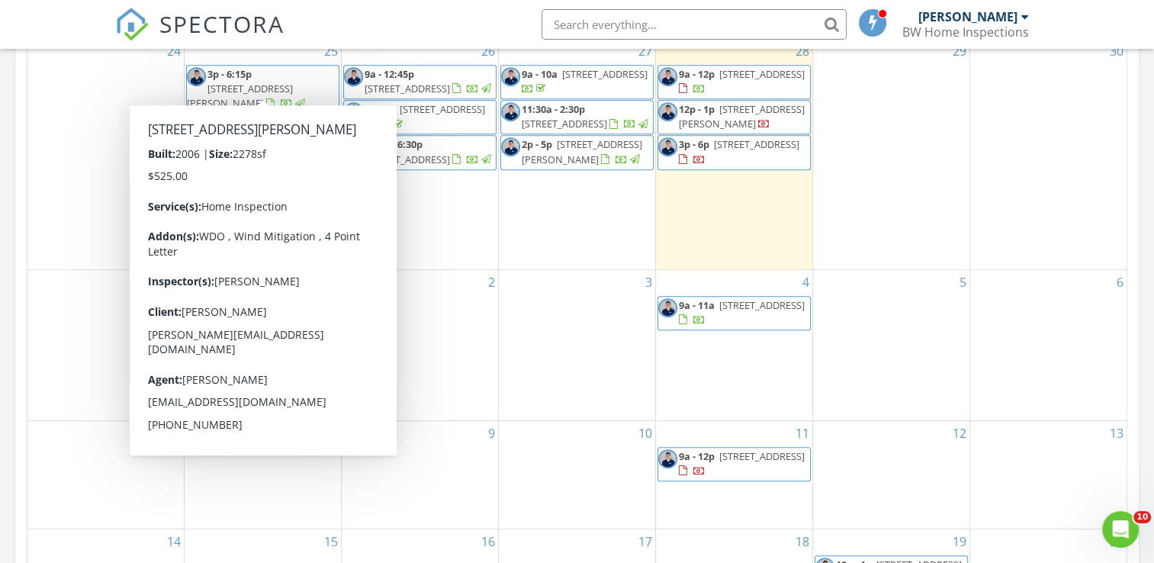
click at [660, 20] on input "text" at bounding box center [693, 24] width 305 height 30
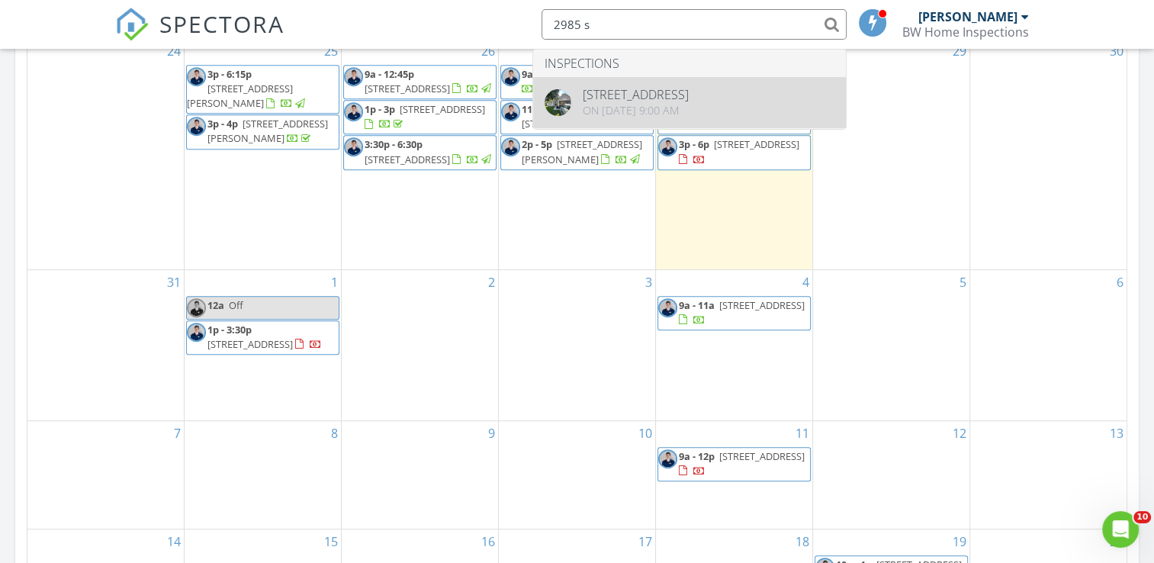
type input "2985 s"
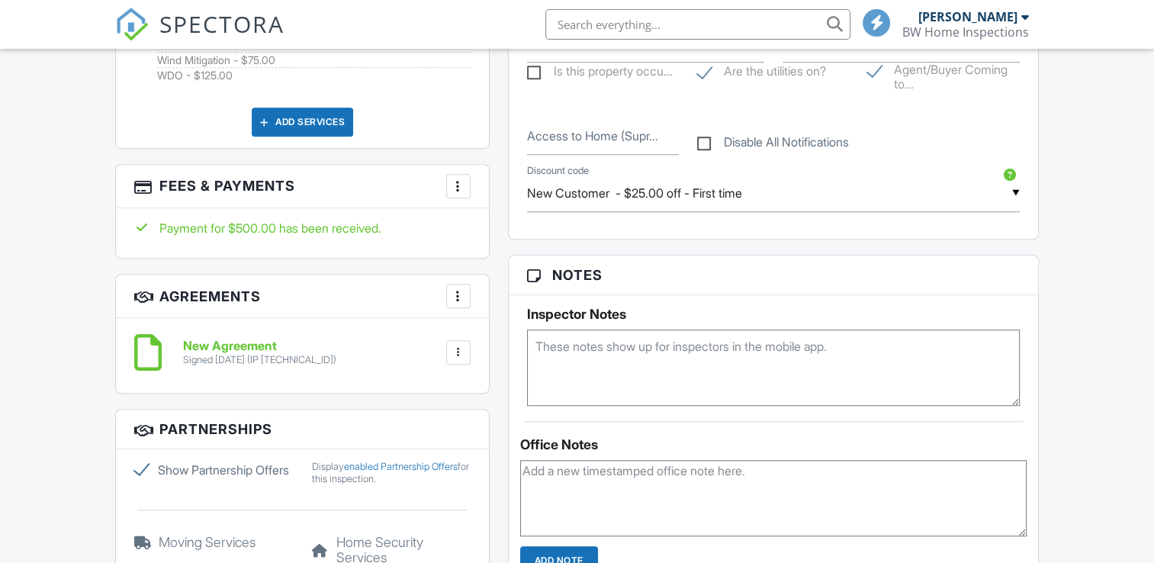
click at [457, 187] on div at bounding box center [458, 185] width 15 height 15
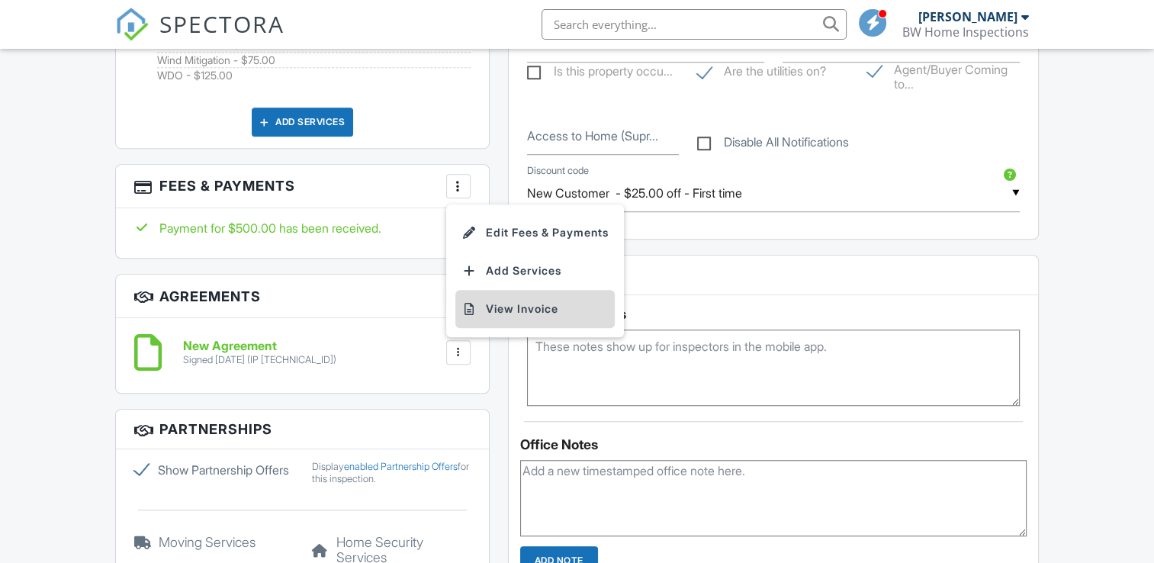
click at [500, 308] on li "View Invoice" at bounding box center [534, 309] width 159 height 38
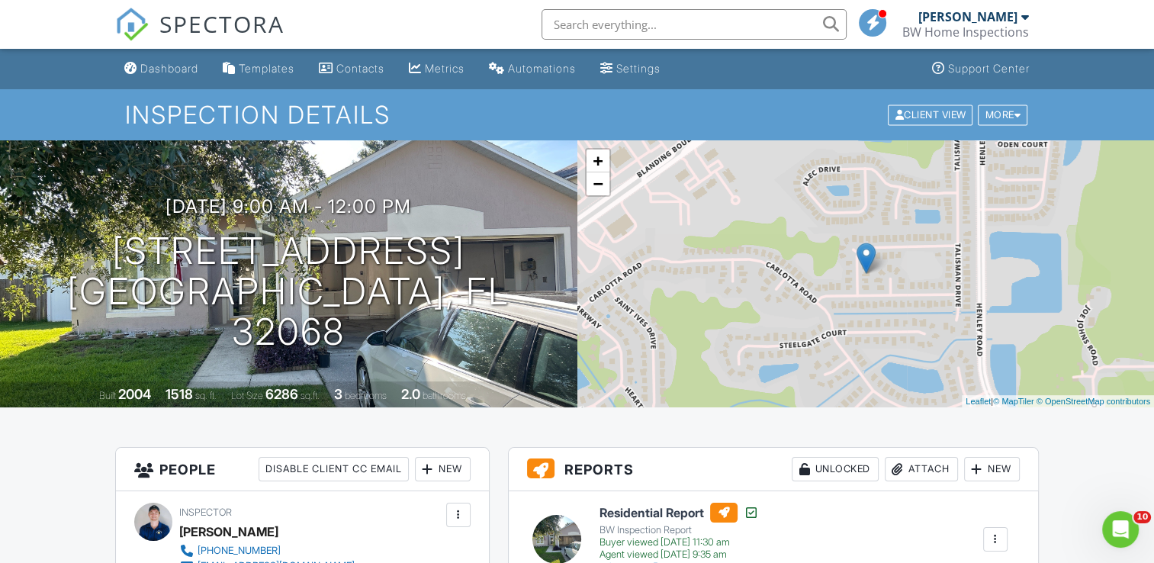
click at [177, 72] on div "Dashboard" at bounding box center [169, 68] width 58 height 13
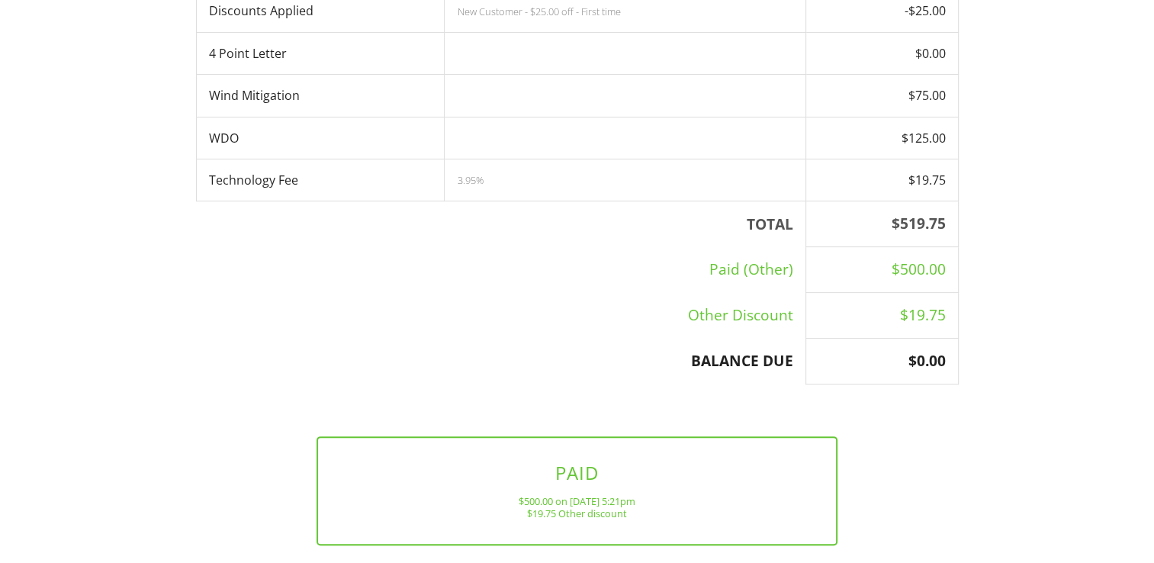
scroll to position [479, 0]
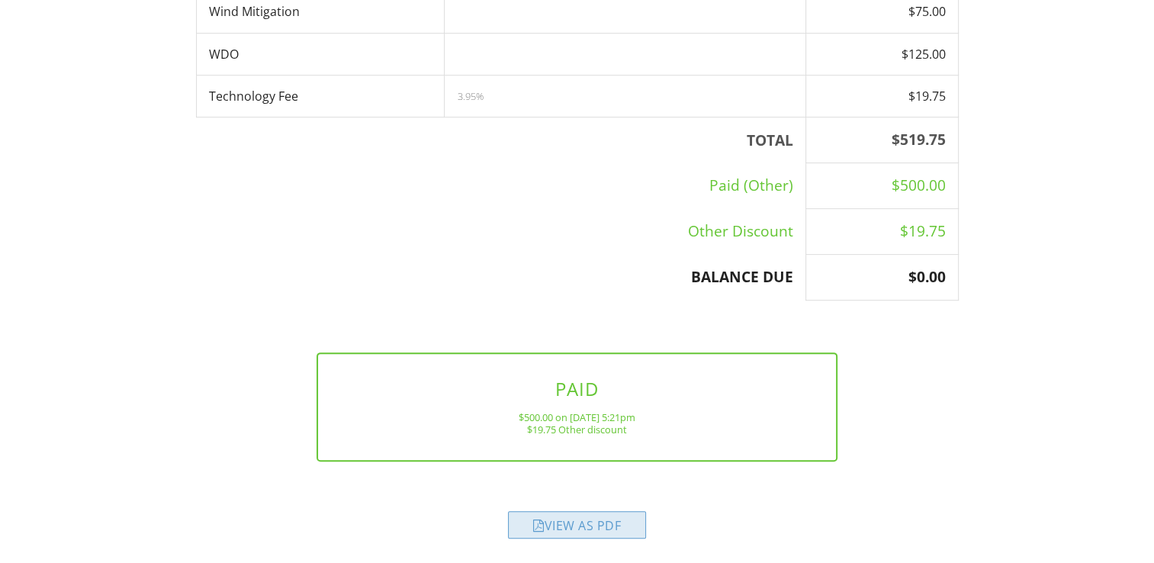
click at [608, 533] on div "View as PDF" at bounding box center [577, 524] width 138 height 27
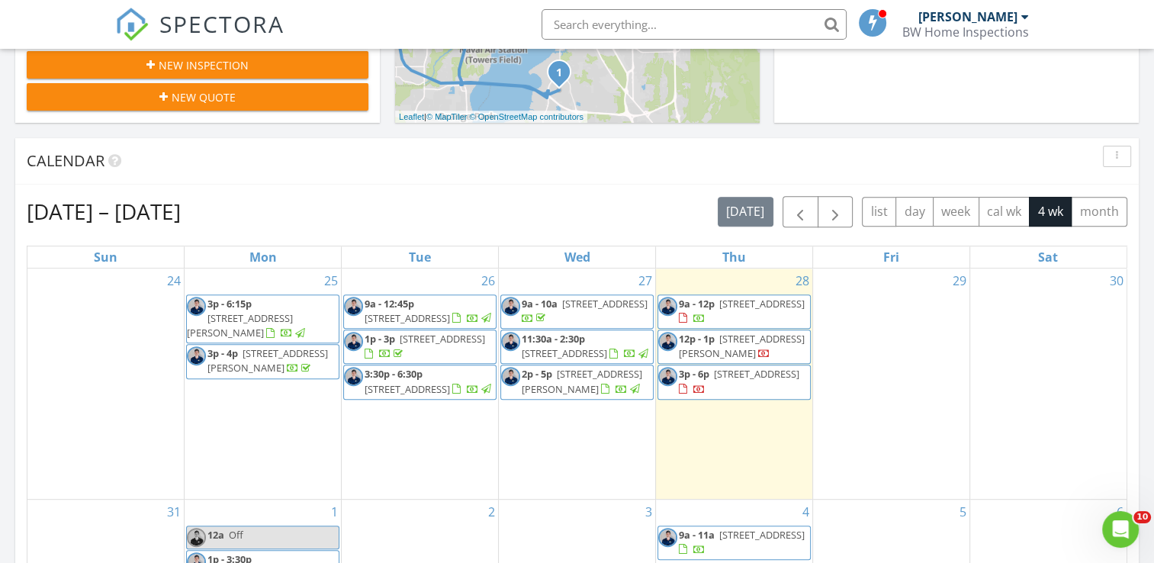
scroll to position [534, 0]
click at [665, 14] on input "text" at bounding box center [693, 24] width 305 height 30
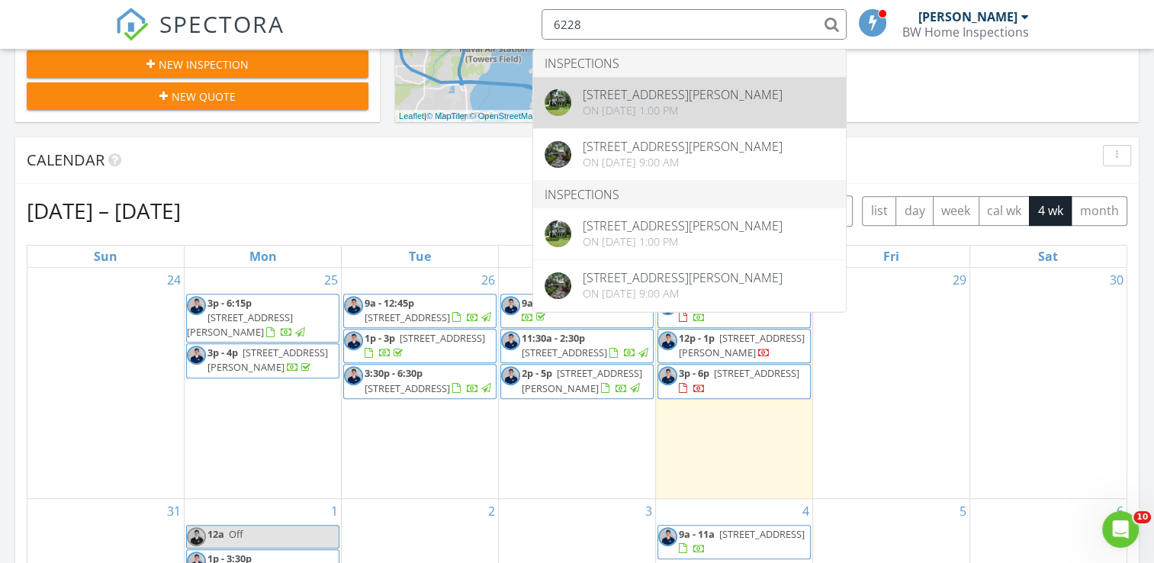
type input "6228"
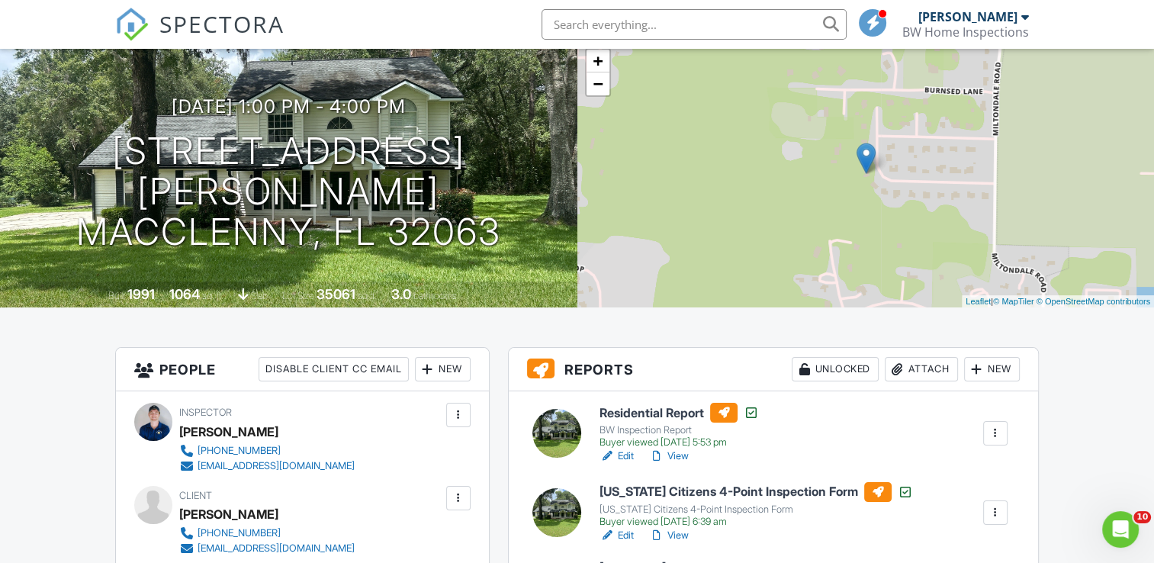
scroll to position [229, 0]
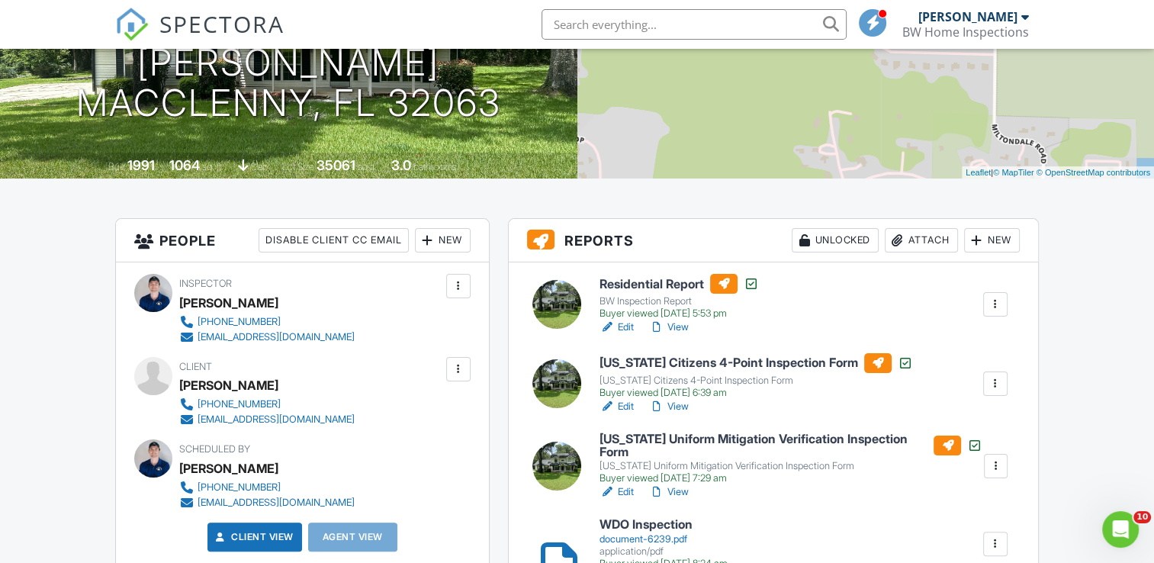
click at [677, 327] on link "View" at bounding box center [669, 326] width 40 height 15
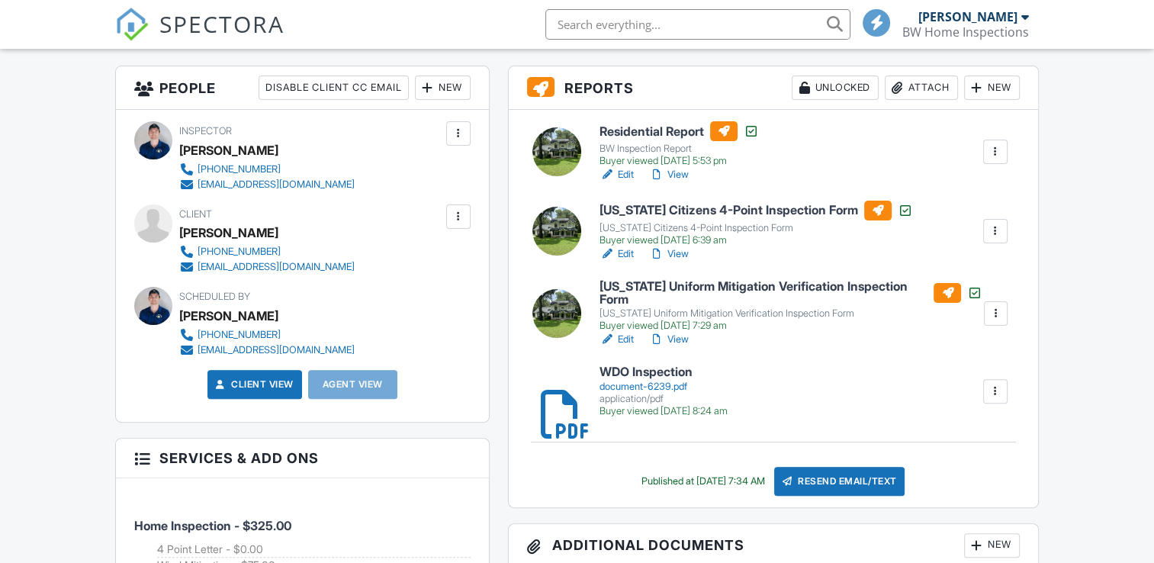
scroll to position [381, 0]
click at [675, 255] on link "View" at bounding box center [669, 253] width 40 height 15
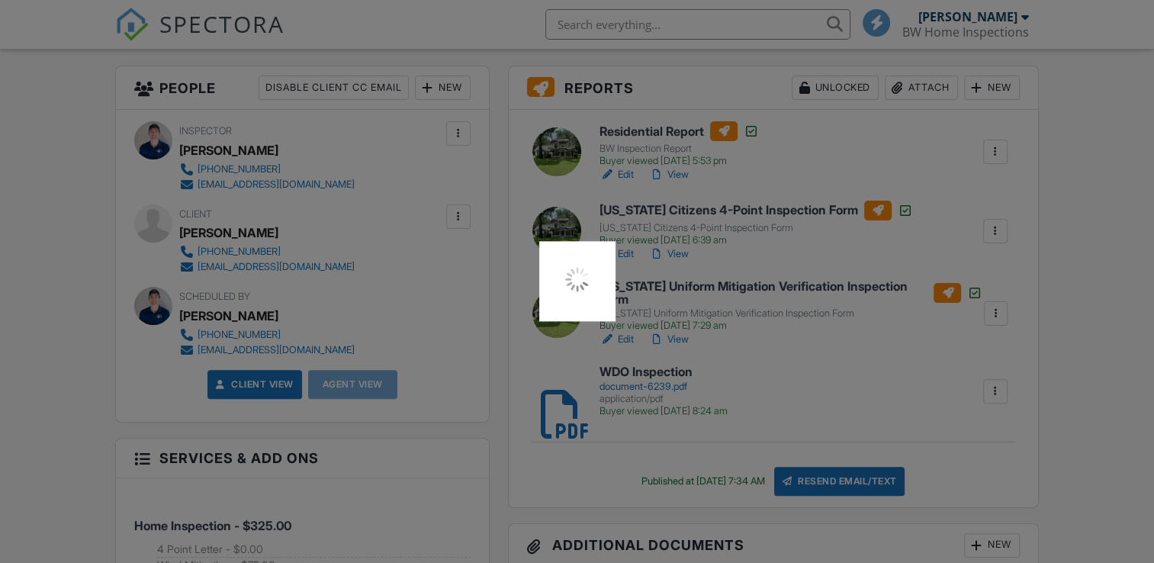
scroll to position [0, 0]
